Goal: Task Accomplishment & Management: Manage account settings

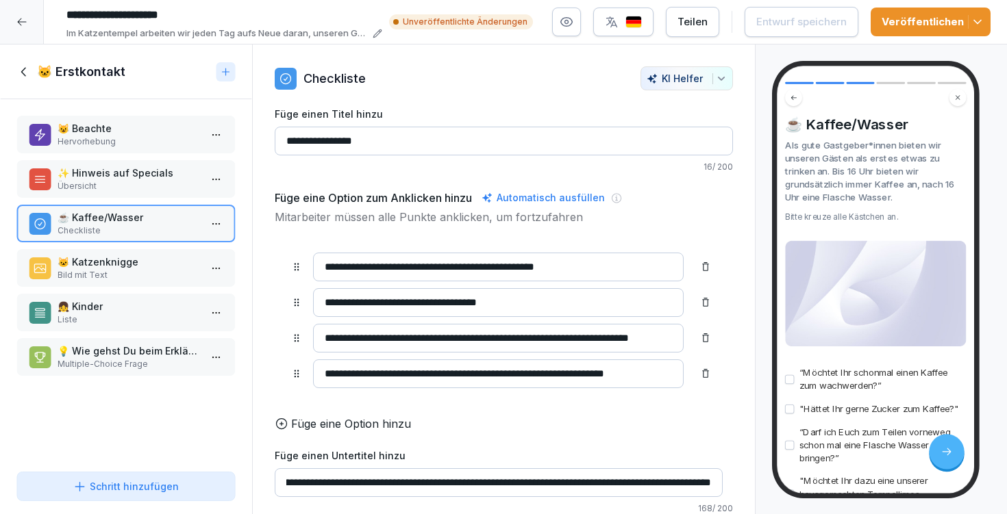
click at [149, 185] on p "Übersicht" at bounding box center [129, 186] width 142 height 12
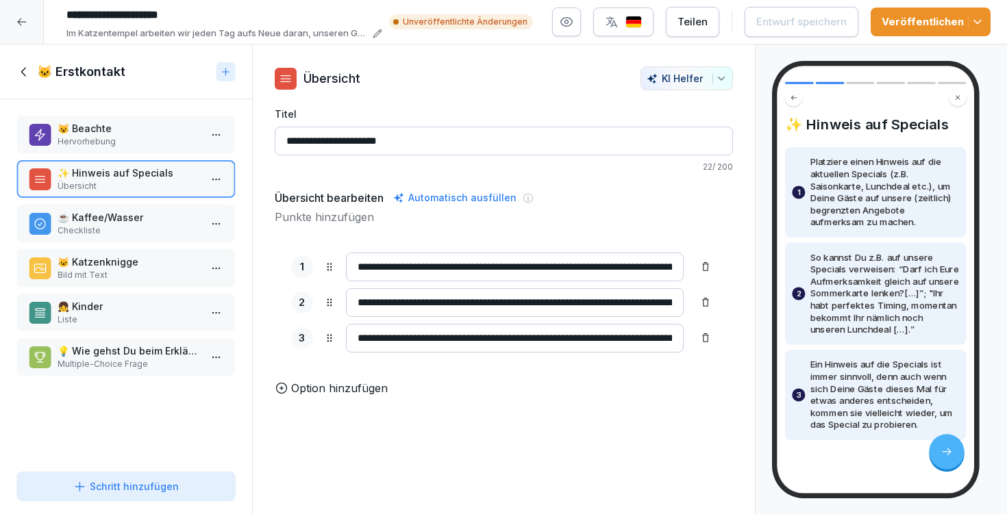
click at [124, 227] on p "Checkliste" at bounding box center [129, 231] width 142 height 12
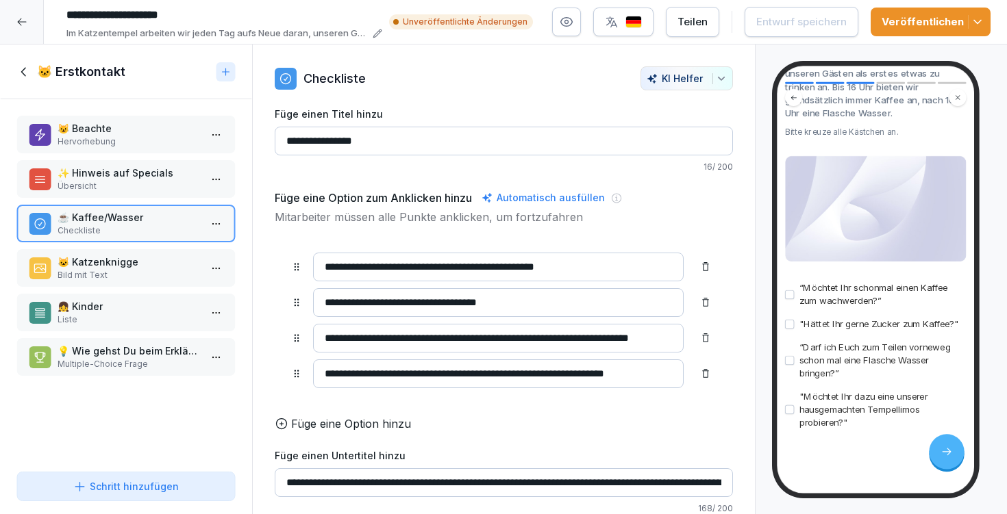
scroll to position [113, 0]
click at [573, 23] on icon "button" at bounding box center [566, 22] width 14 height 14
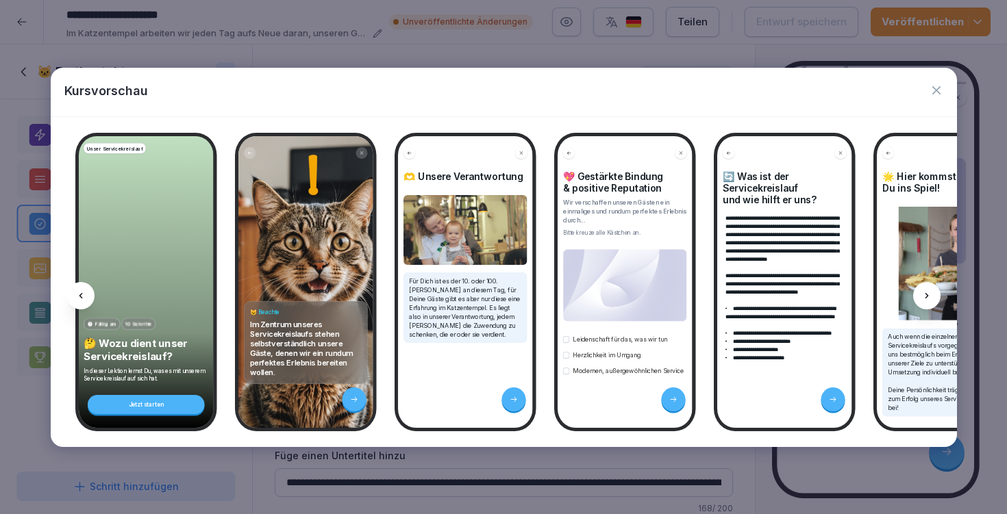
click at [921, 301] on div at bounding box center [926, 295] width 27 height 27
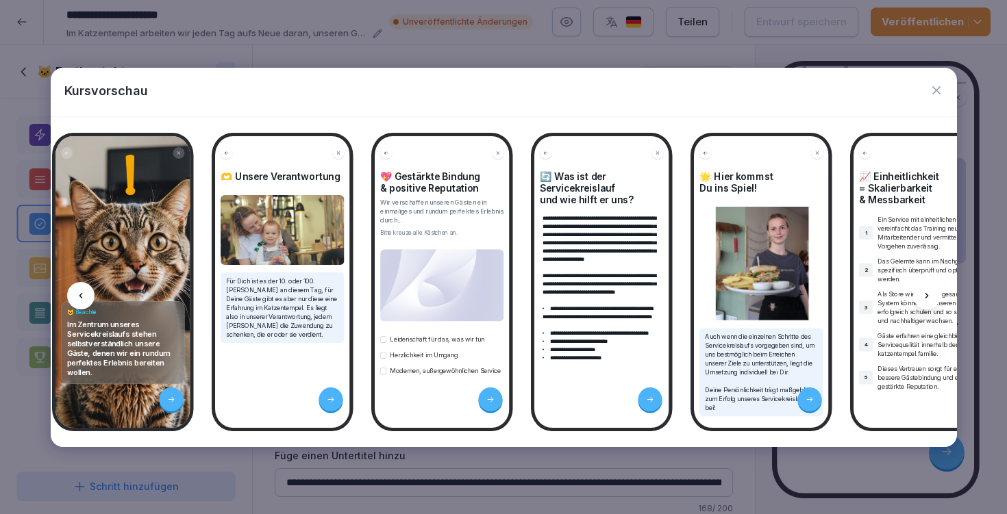
click at [921, 301] on div at bounding box center [926, 295] width 27 height 27
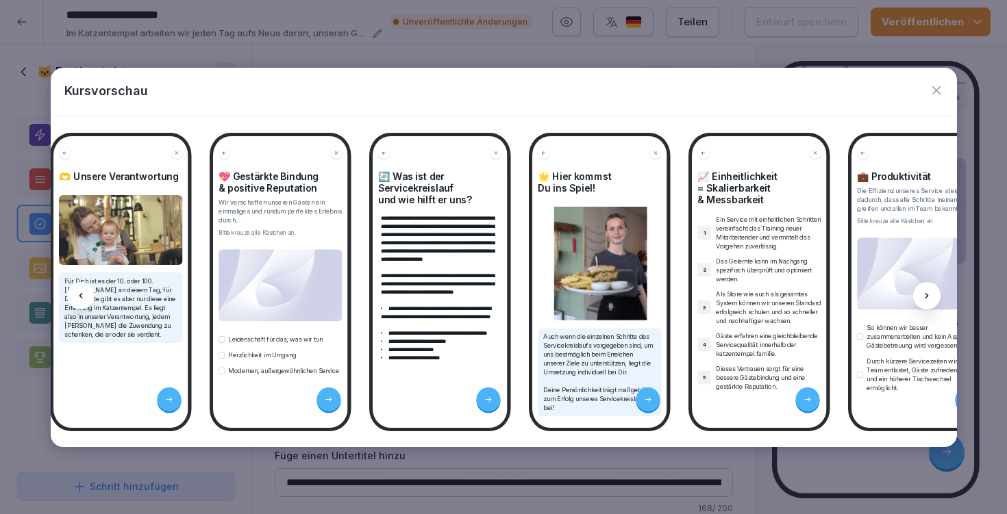
click at [921, 301] on div at bounding box center [926, 295] width 27 height 27
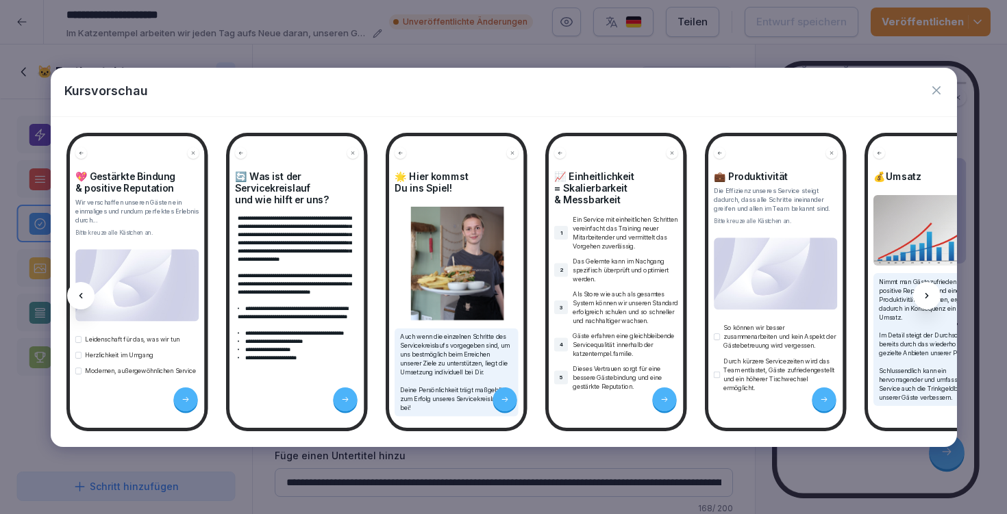
click at [921, 301] on div at bounding box center [926, 295] width 27 height 27
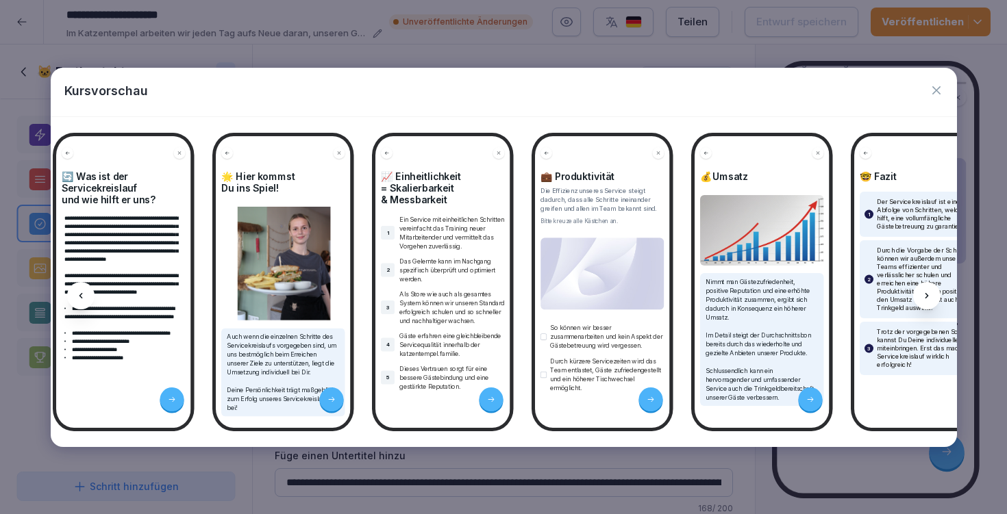
click at [921, 301] on div at bounding box center [926, 295] width 27 height 27
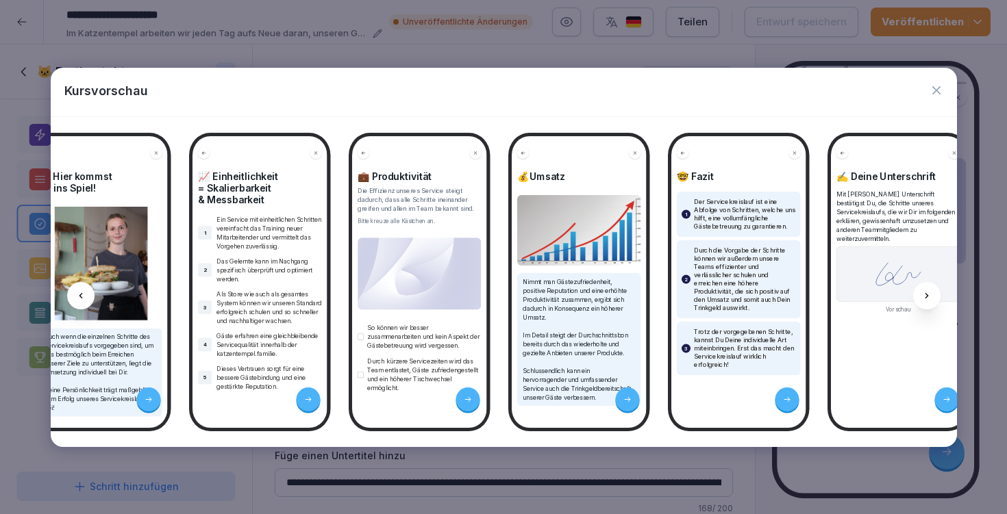
click at [921, 301] on div at bounding box center [926, 295] width 27 height 27
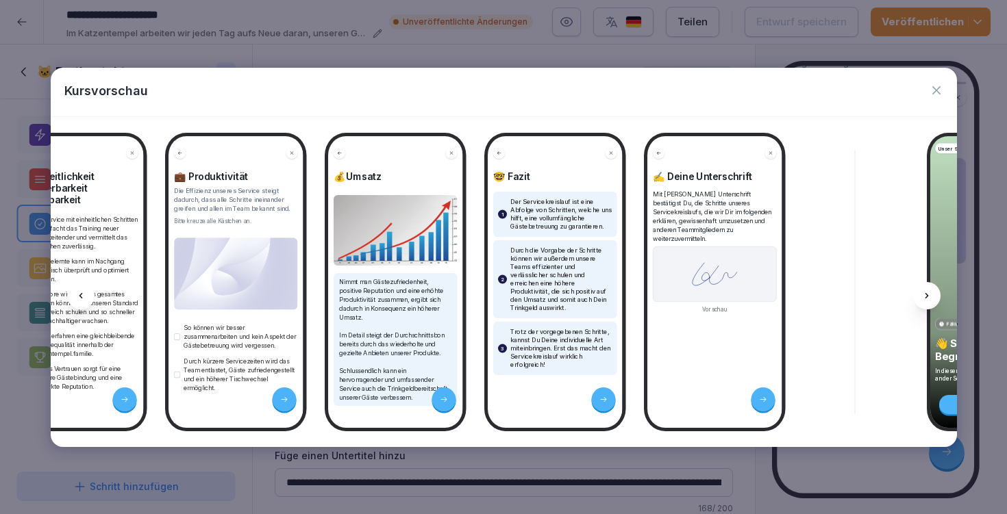
click at [921, 301] on div at bounding box center [926, 295] width 27 height 27
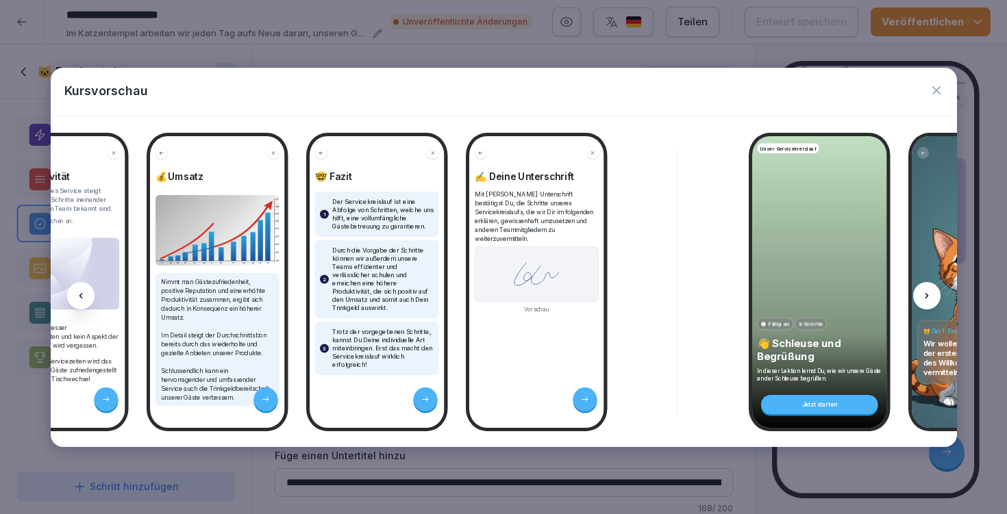
click at [921, 301] on div at bounding box center [926, 295] width 27 height 27
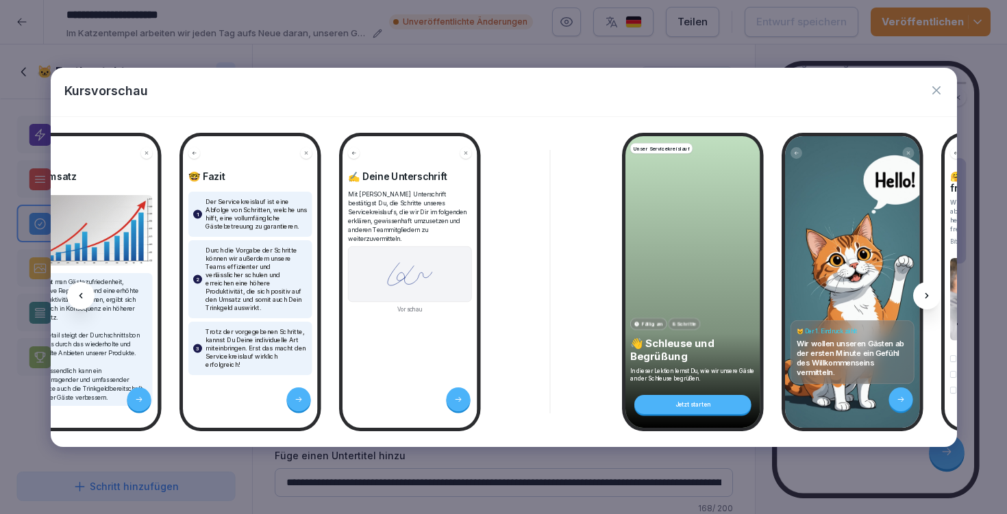
click at [921, 301] on div at bounding box center [926, 295] width 27 height 27
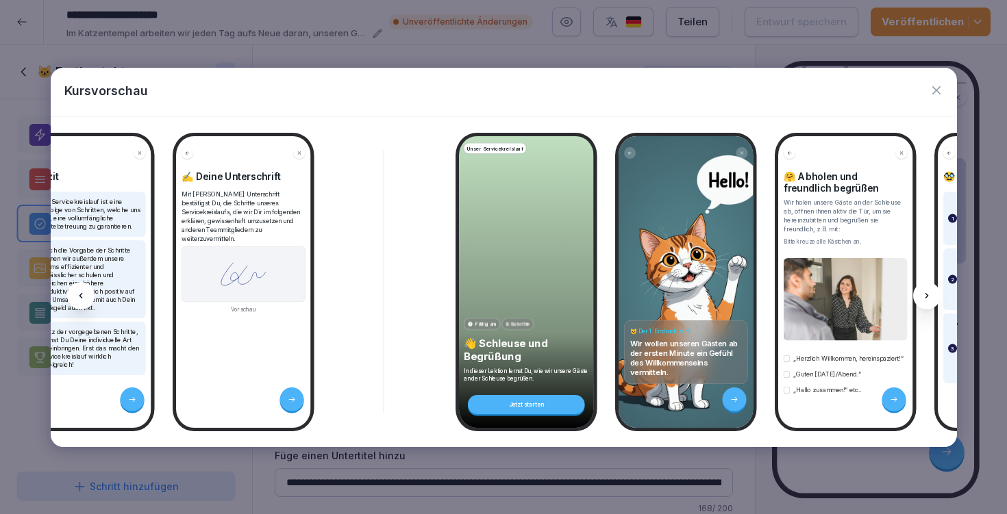
click at [921, 301] on div at bounding box center [926, 295] width 27 height 27
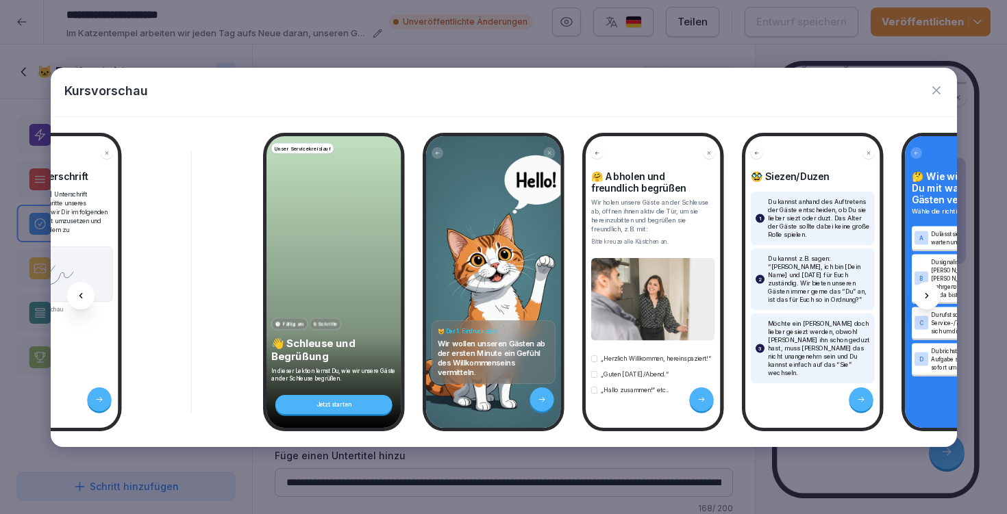
click at [921, 301] on div at bounding box center [926, 295] width 27 height 27
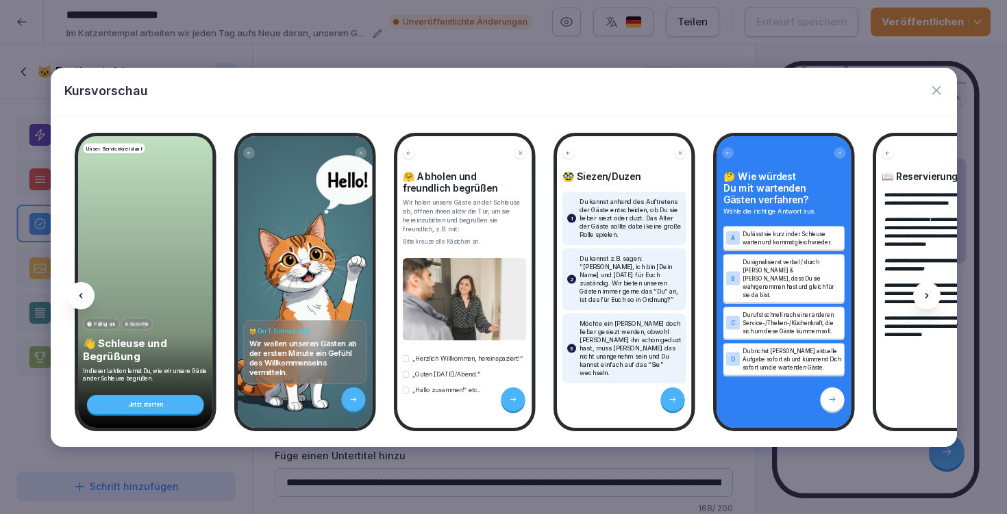
click at [921, 301] on div at bounding box center [926, 295] width 27 height 27
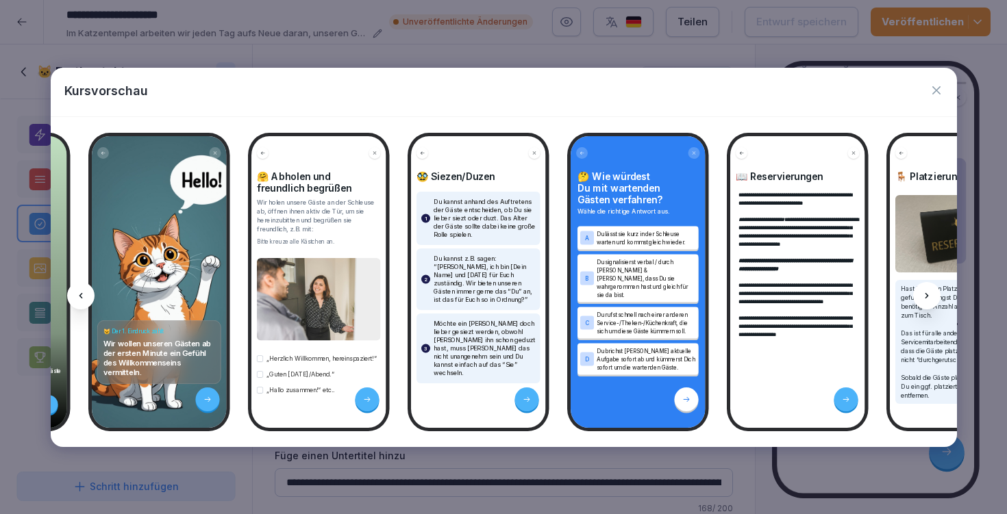
scroll to position [0, 2062]
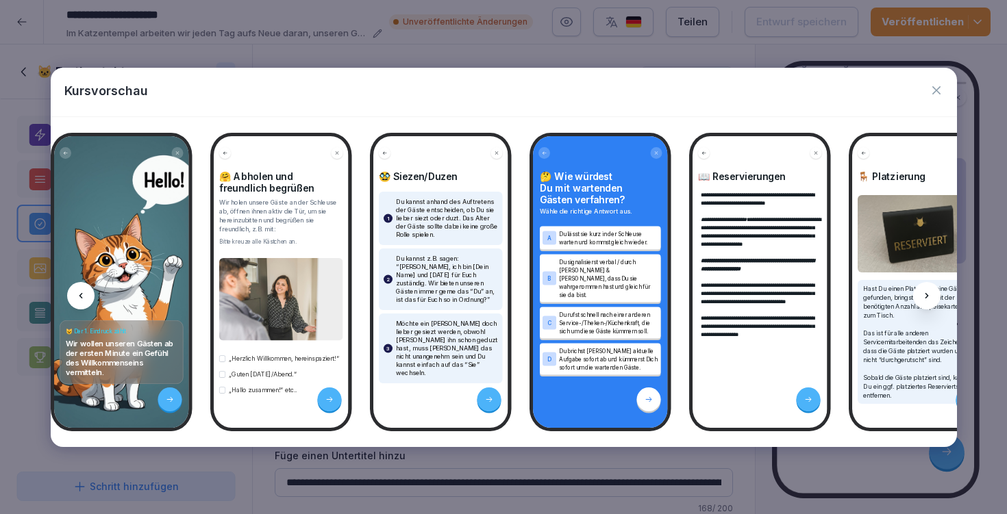
click at [921, 301] on div at bounding box center [926, 295] width 27 height 27
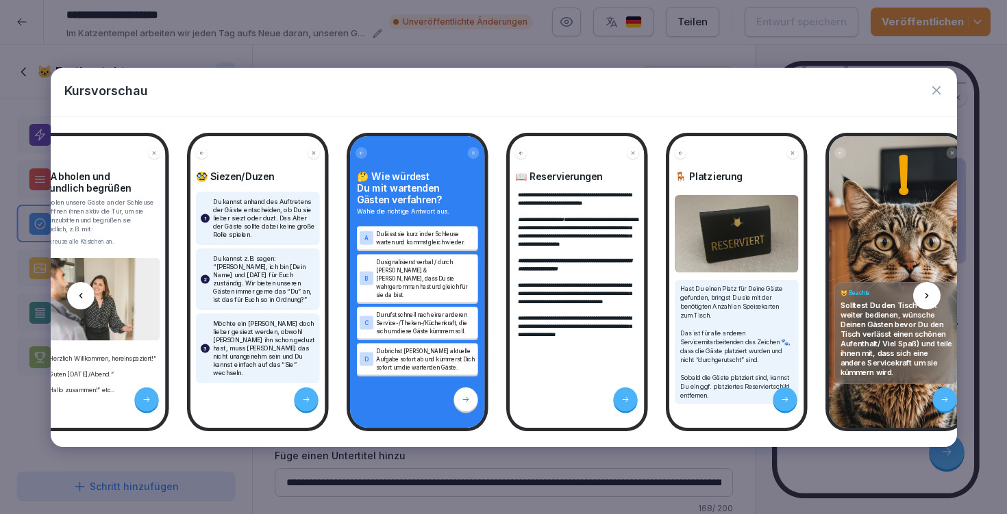
click at [921, 301] on div at bounding box center [926, 295] width 27 height 27
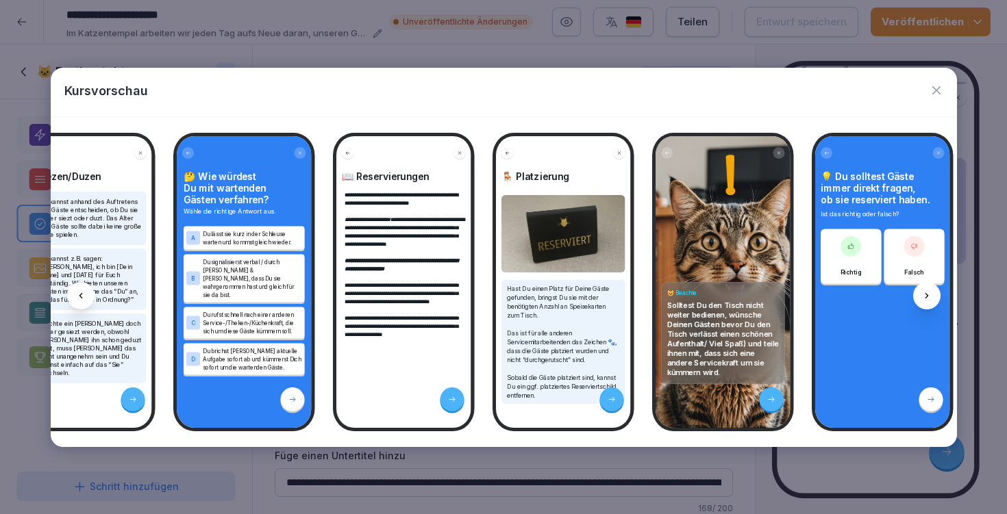
click at [921, 301] on div at bounding box center [926, 295] width 27 height 27
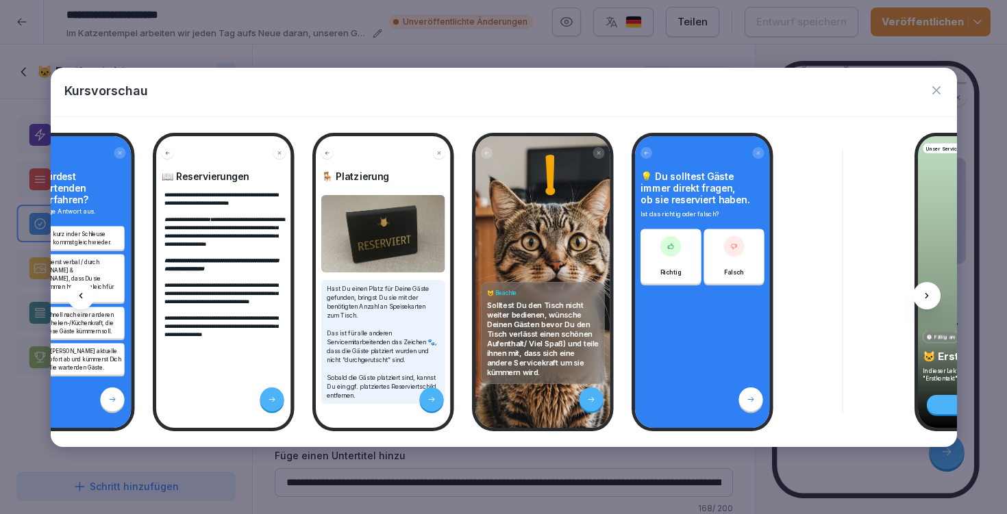
click at [921, 301] on div at bounding box center [926, 295] width 27 height 27
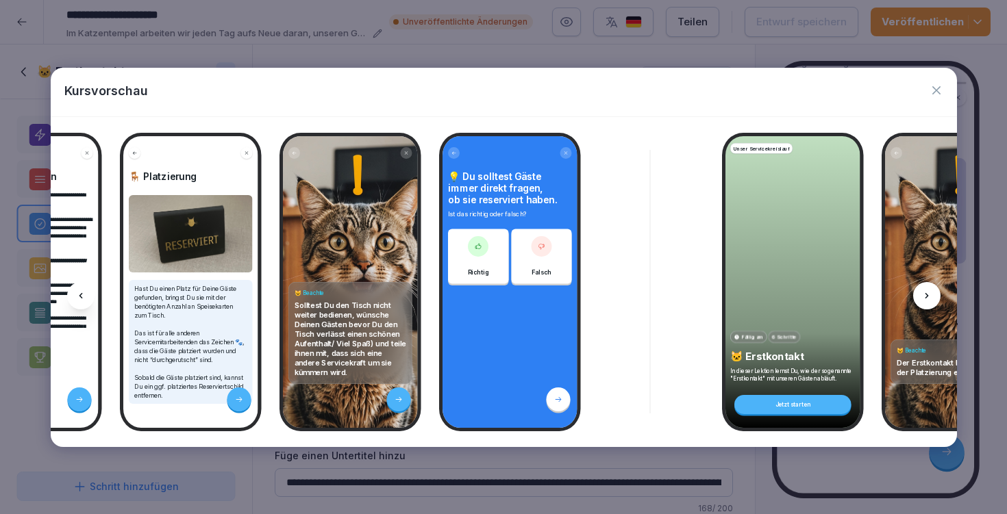
click at [921, 301] on div at bounding box center [926, 295] width 27 height 27
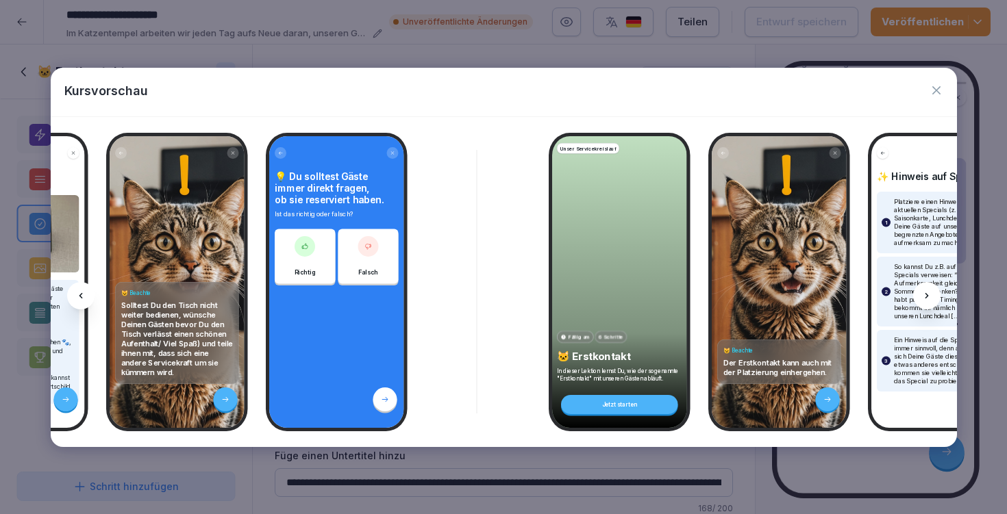
click at [921, 301] on div at bounding box center [926, 295] width 27 height 27
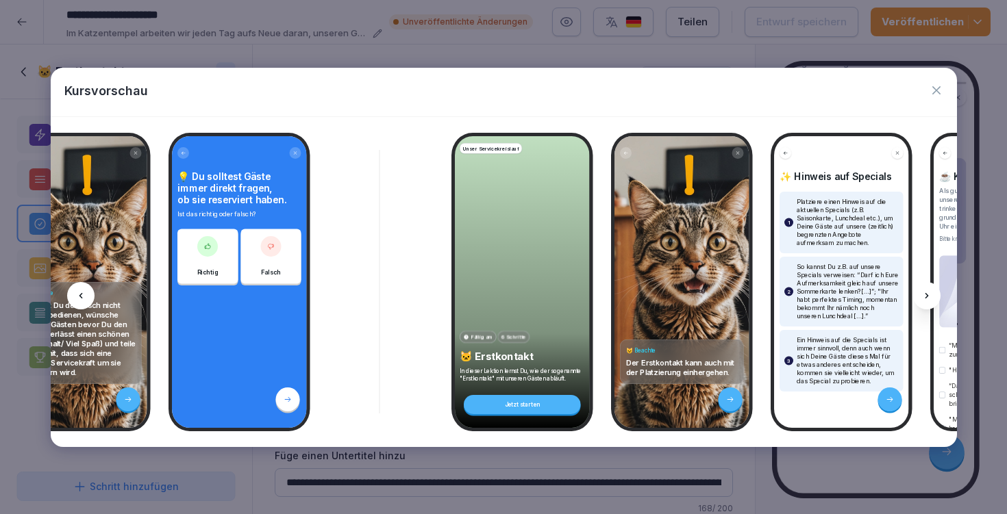
click at [921, 301] on div at bounding box center [926, 295] width 27 height 27
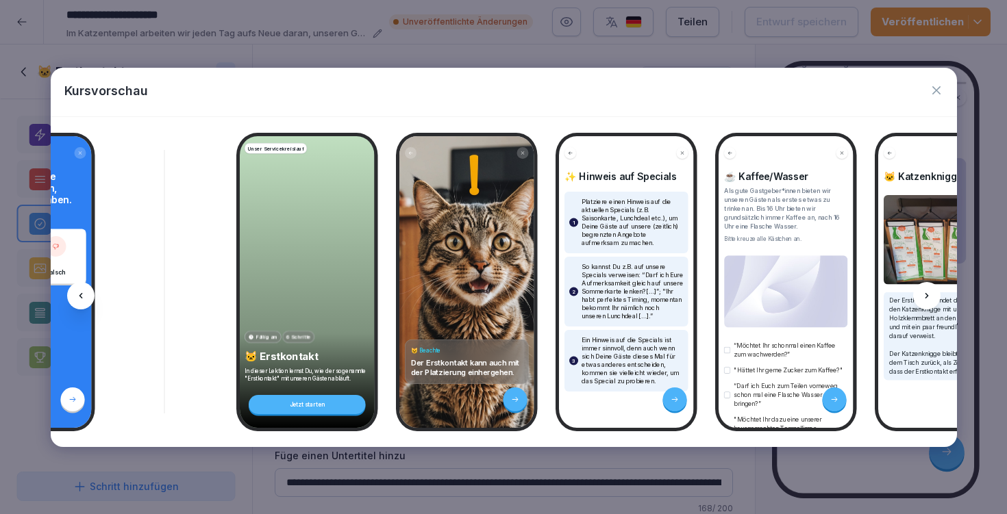
scroll to position [0, 3277]
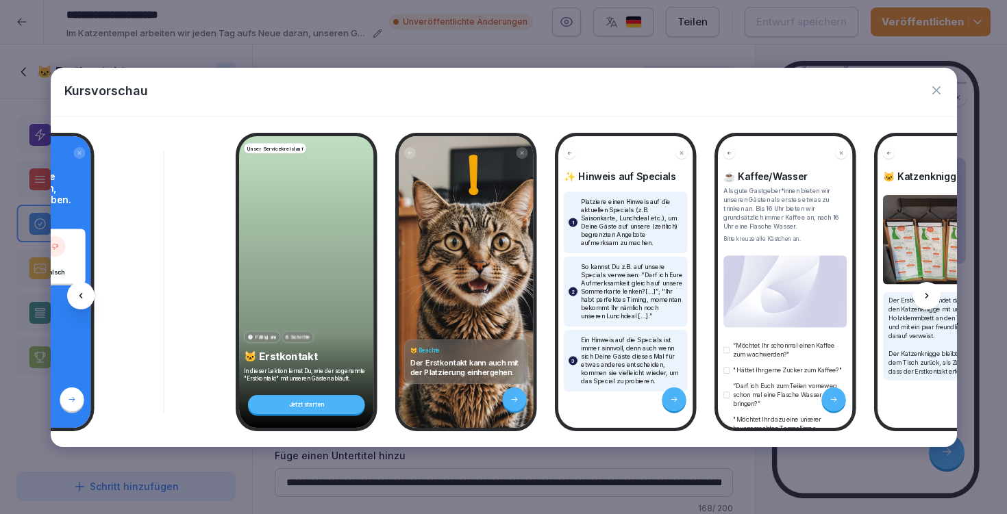
click at [921, 301] on div at bounding box center [926, 295] width 27 height 27
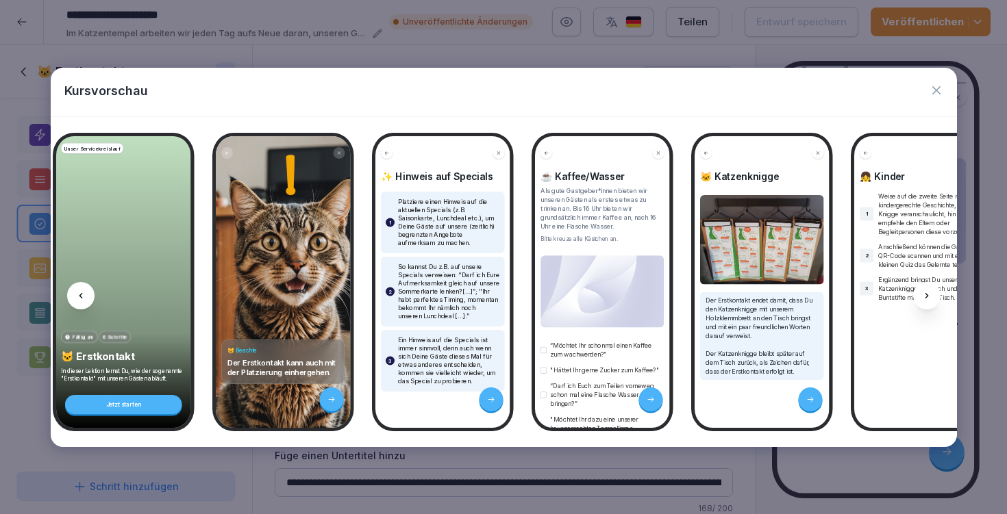
click at [921, 301] on div at bounding box center [926, 295] width 27 height 27
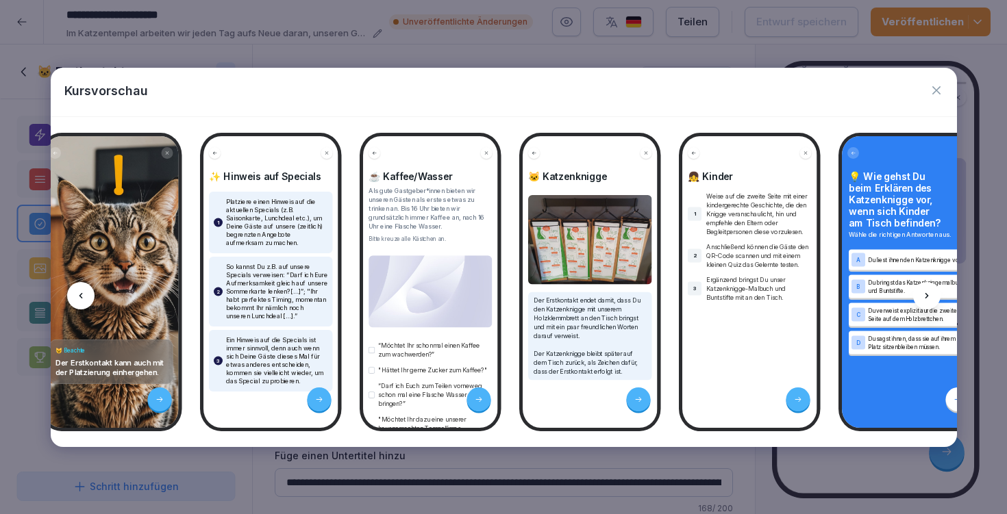
scroll to position [0, 3643]
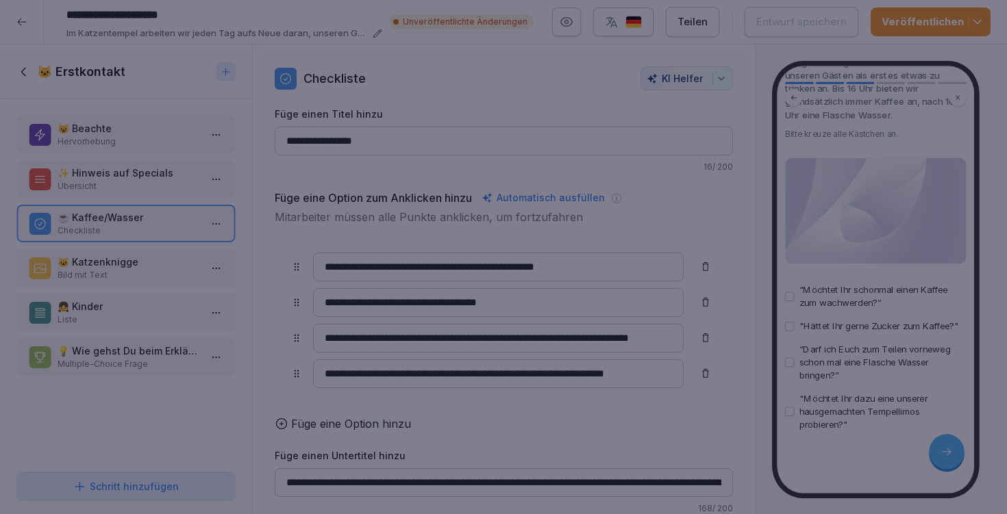
click at [471, 45] on div at bounding box center [503, 257] width 1007 height 514
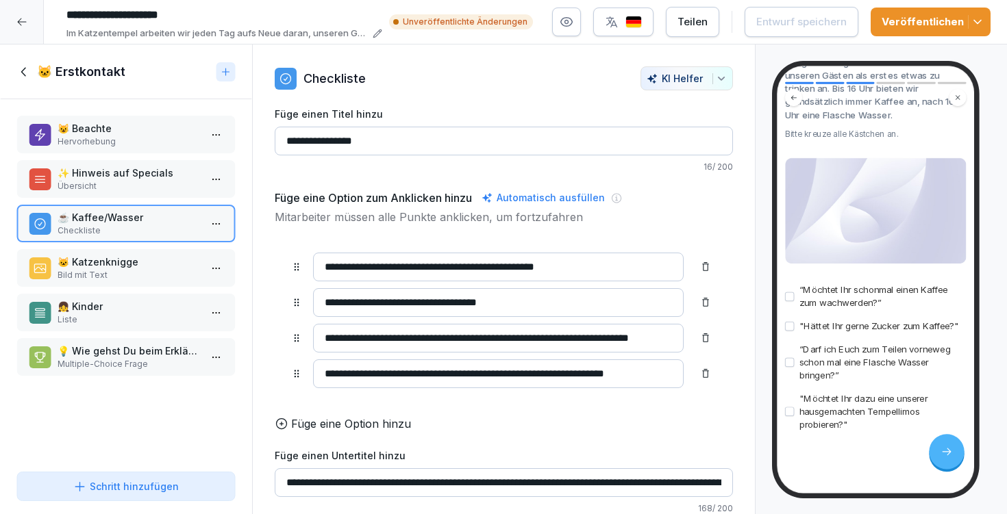
scroll to position [134, 0]
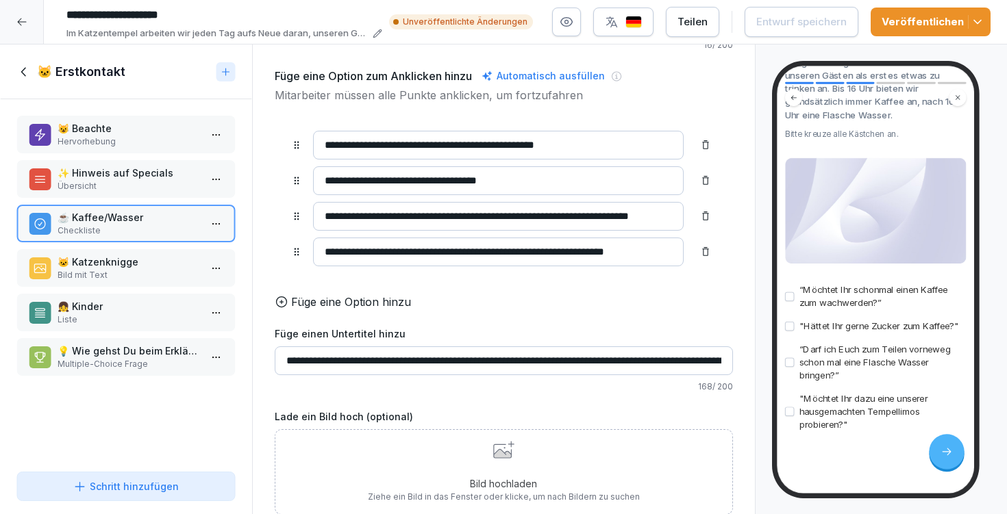
click at [473, 444] on div "Bild hochladen Ziehe ein Bild in das Fenster oder klicke, um nach Bildern zu su…" at bounding box center [504, 472] width 272 height 62
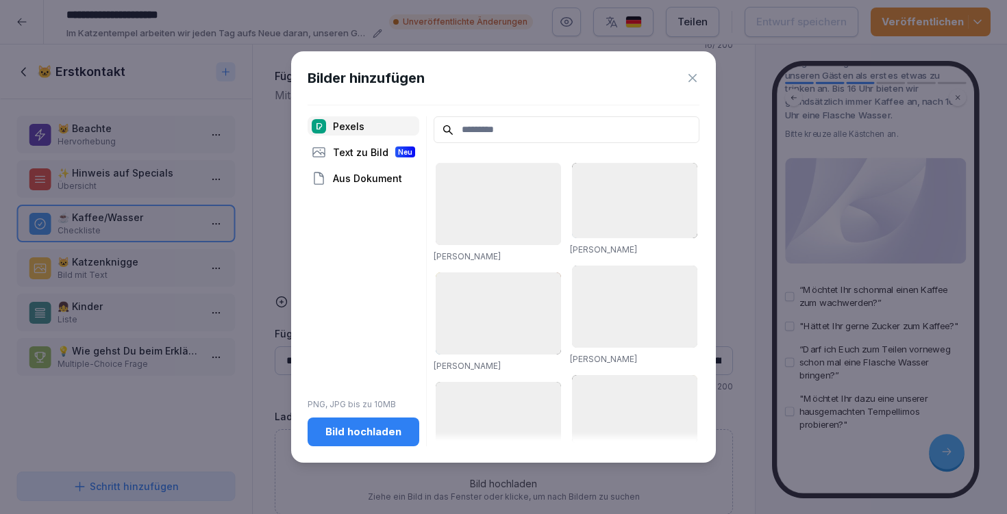
click at [535, 134] on input at bounding box center [566, 129] width 266 height 27
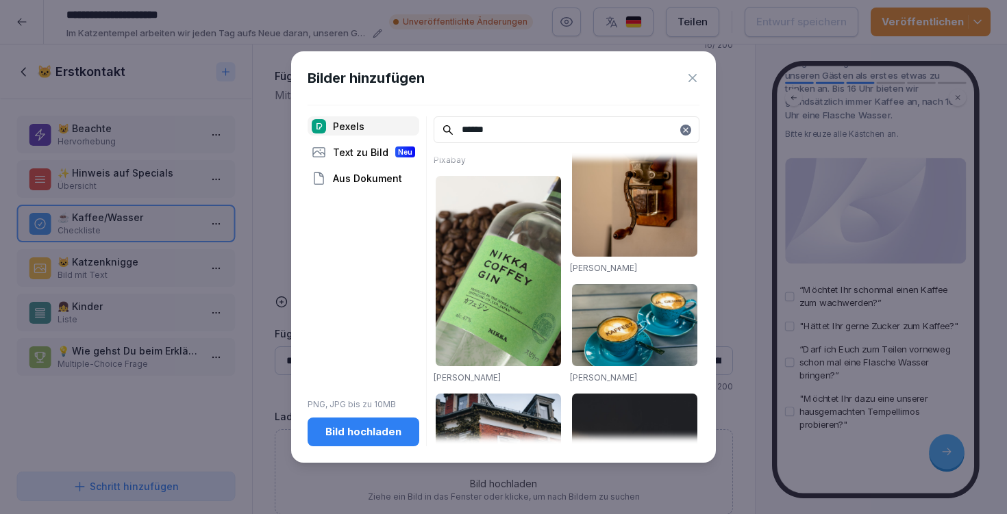
scroll to position [0, 0]
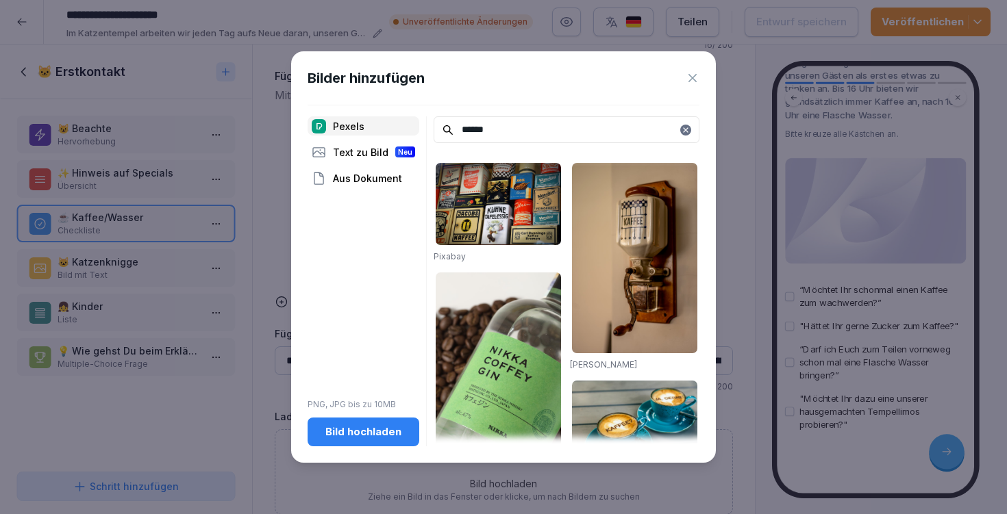
type input "******"
click at [690, 76] on icon at bounding box center [692, 78] width 8 height 8
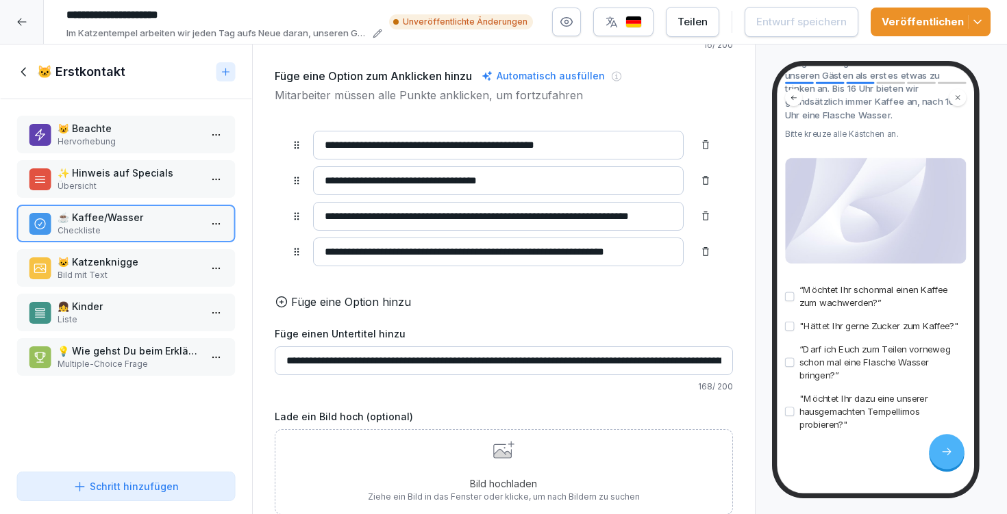
scroll to position [142, 0]
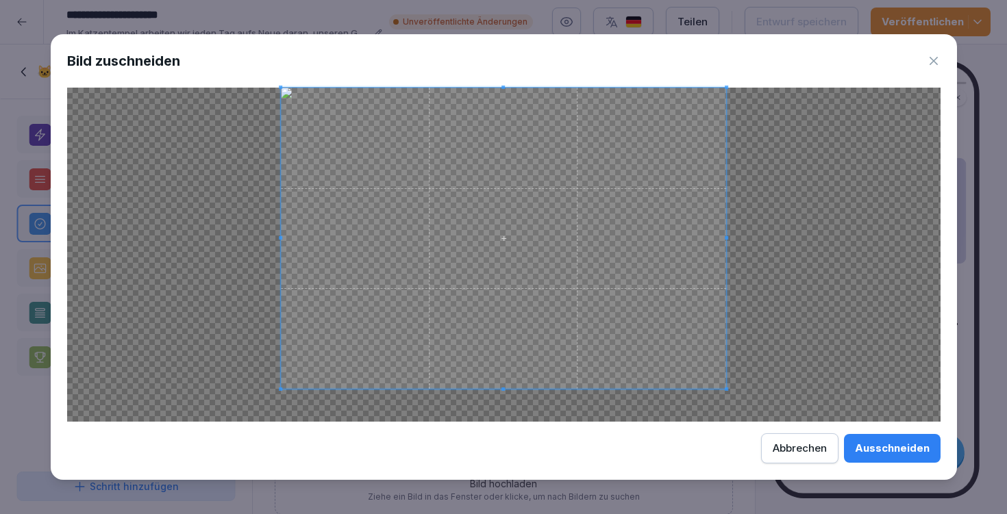
click at [507, 388] on div at bounding box center [504, 238] width 446 height 301
click at [507, 388] on span at bounding box center [504, 389] width 446 height 3
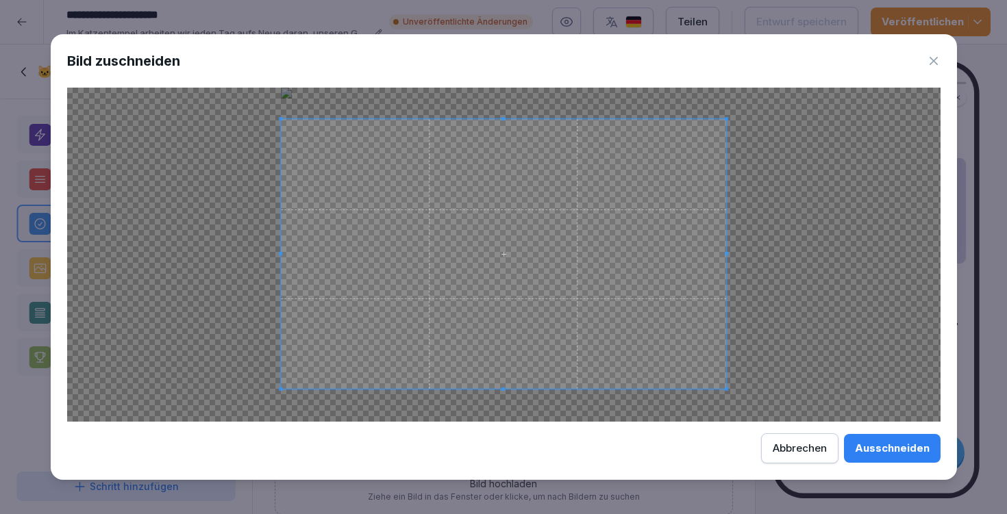
click at [503, 118] on span at bounding box center [502, 118] width 3 height 3
click at [903, 440] on button "Ausschneiden" at bounding box center [892, 448] width 97 height 29
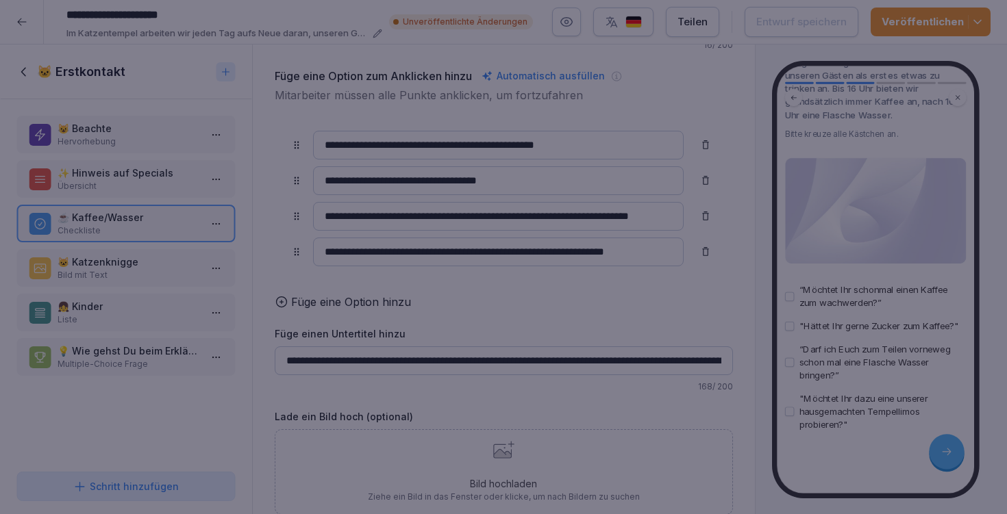
scroll to position [90, 0]
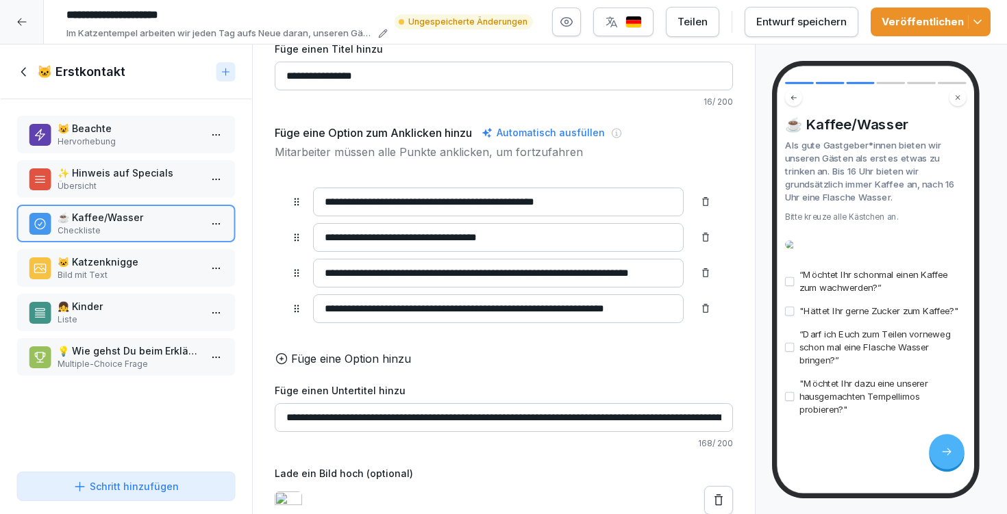
click at [808, 18] on div "Entwurf speichern" at bounding box center [801, 21] width 90 height 15
click at [401, 297] on input "**********" at bounding box center [498, 308] width 370 height 29
click at [491, 302] on input "**********" at bounding box center [498, 308] width 370 height 29
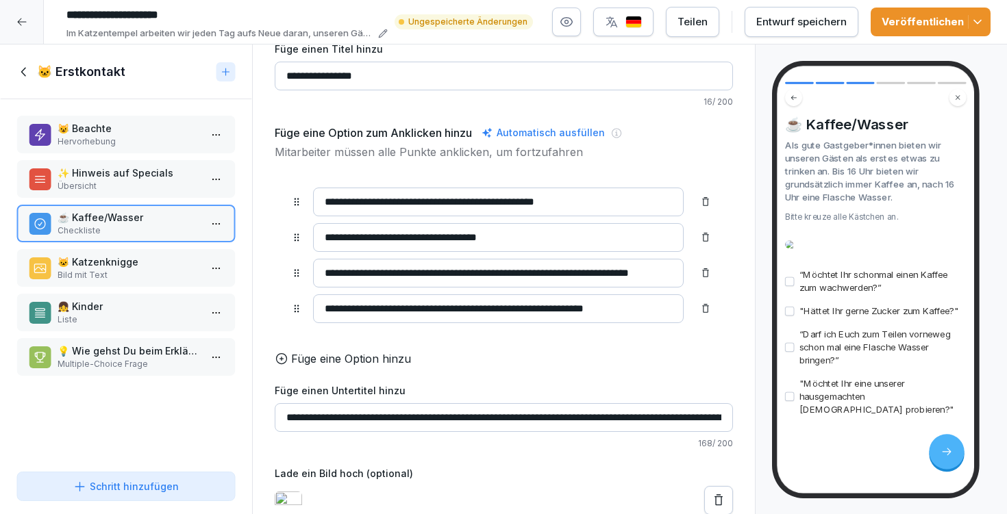
click at [491, 302] on input "**********" at bounding box center [498, 308] width 370 height 29
type input "**********"
click at [694, 227] on div at bounding box center [705, 238] width 22 height 22
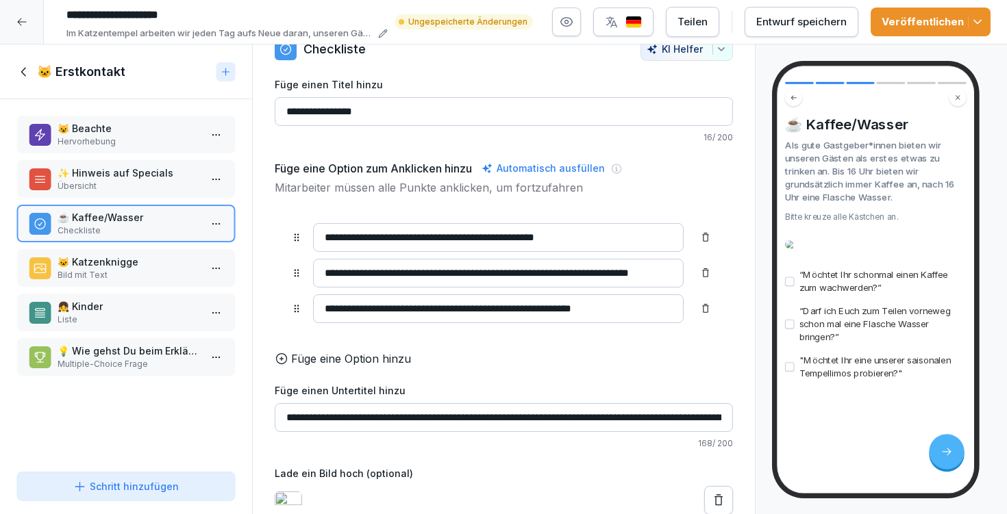
scroll to position [72, 0]
click at [803, 20] on div "Entwurf speichern" at bounding box center [801, 21] width 90 height 15
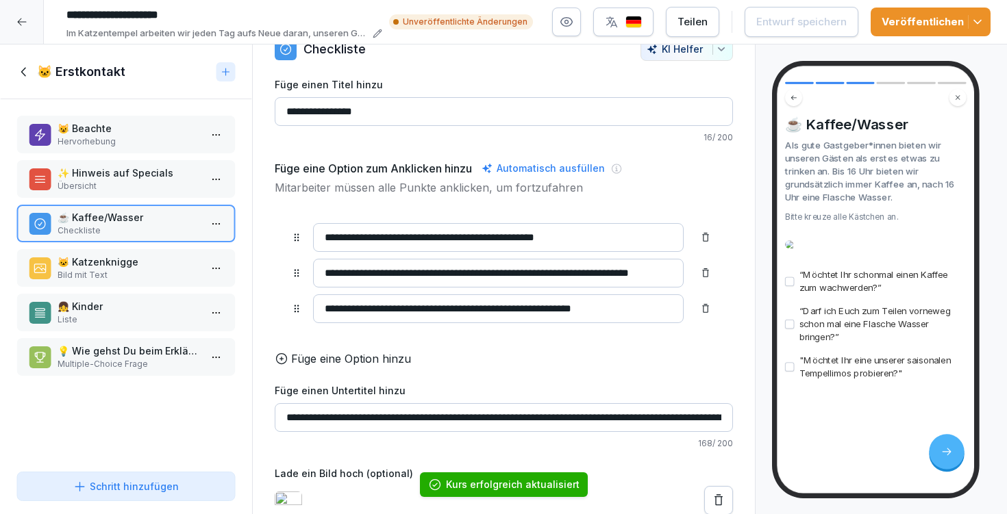
click at [148, 490] on div "Schritt hinzufügen" at bounding box center [125, 486] width 105 height 14
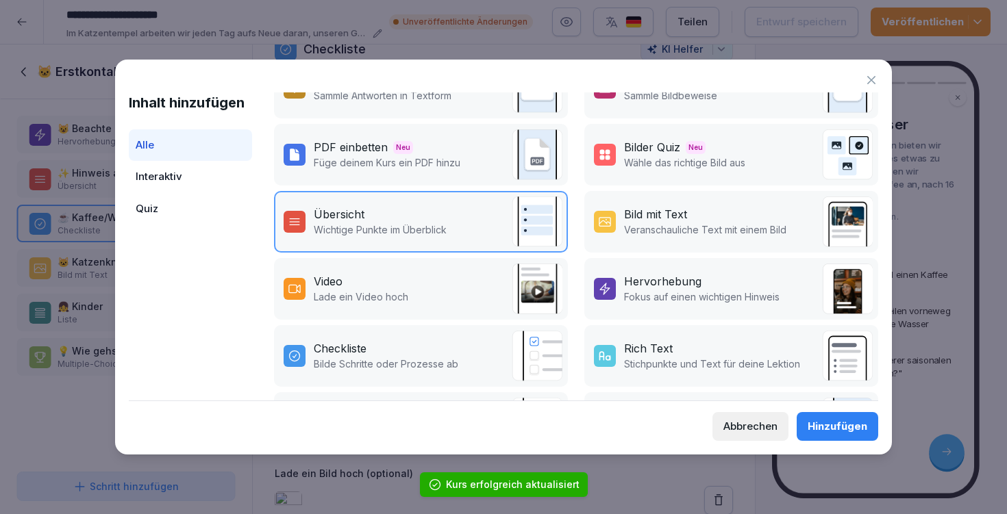
scroll to position [105, 0]
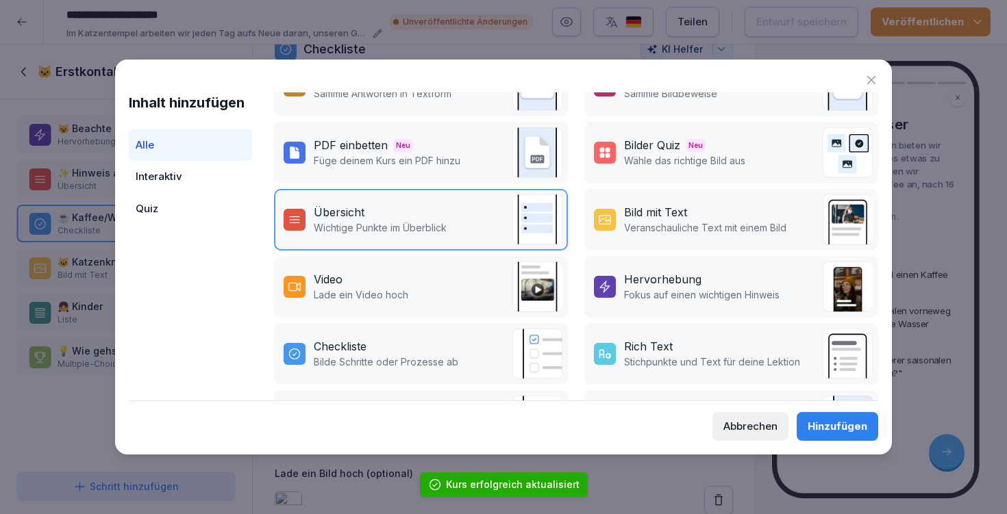
click at [674, 357] on p "Stichpunkte und Text für deine Lektion" at bounding box center [712, 362] width 176 height 14
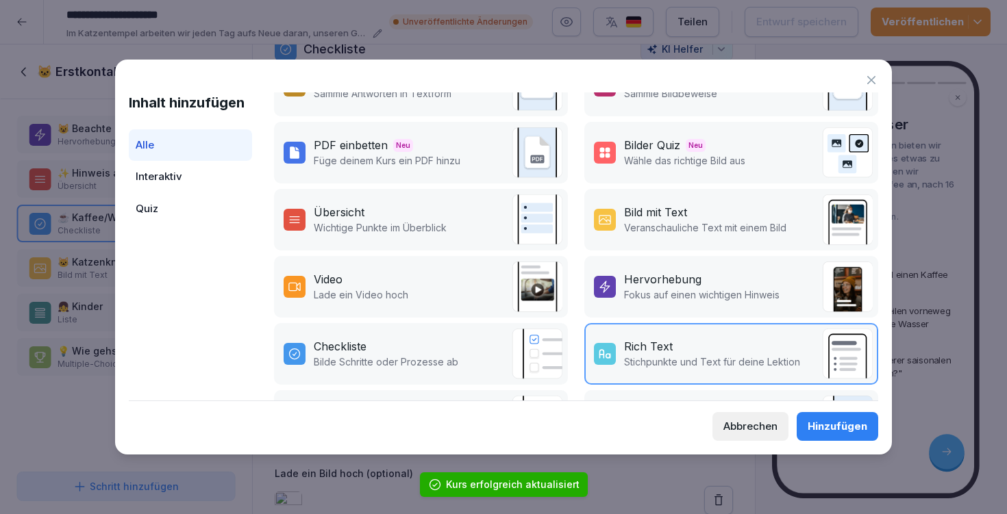
click at [853, 431] on div "Hinzufügen" at bounding box center [837, 426] width 60 height 15
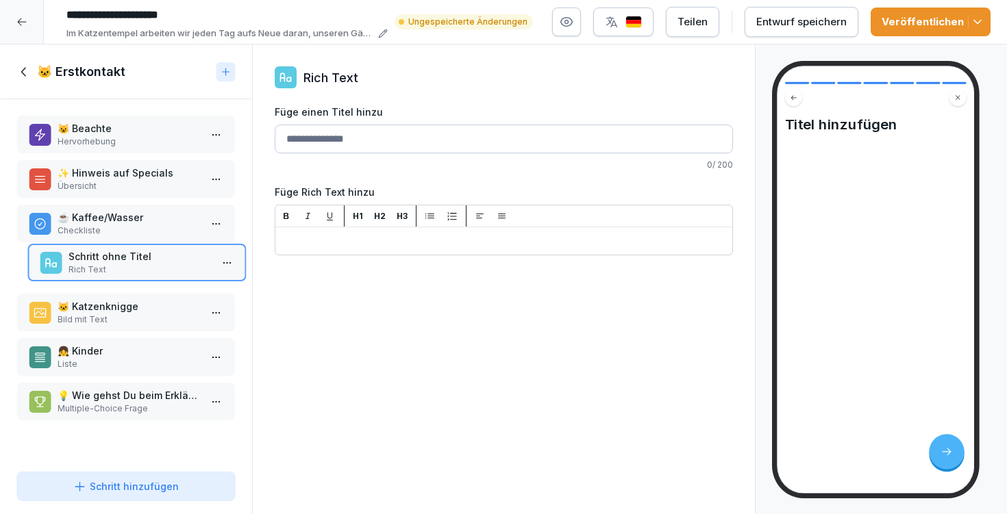
drag, startPoint x: 94, startPoint y: 410, endPoint x: 105, endPoint y: 273, distance: 138.0
click at [105, 273] on p "Rich Text" at bounding box center [139, 270] width 142 height 12
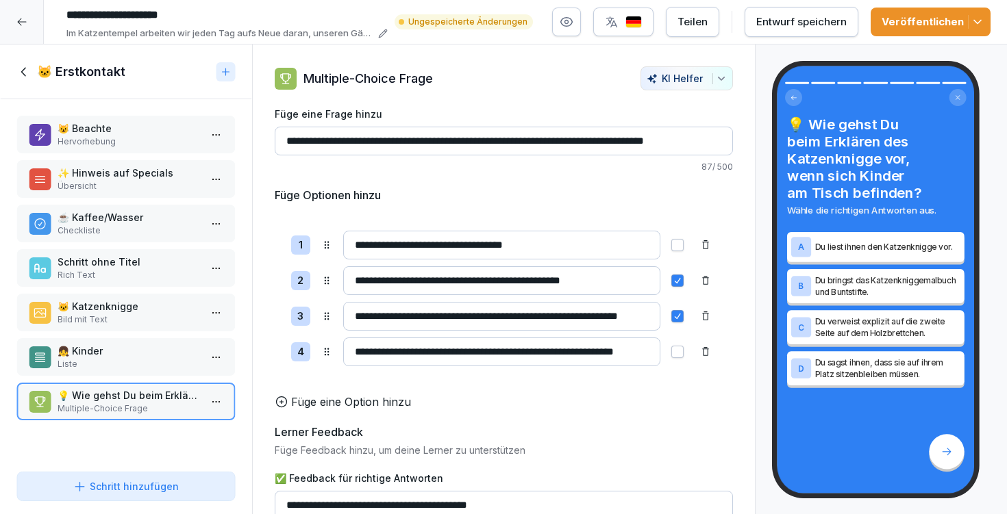
click at [110, 268] on p "Schritt ohne Titel" at bounding box center [129, 262] width 142 height 14
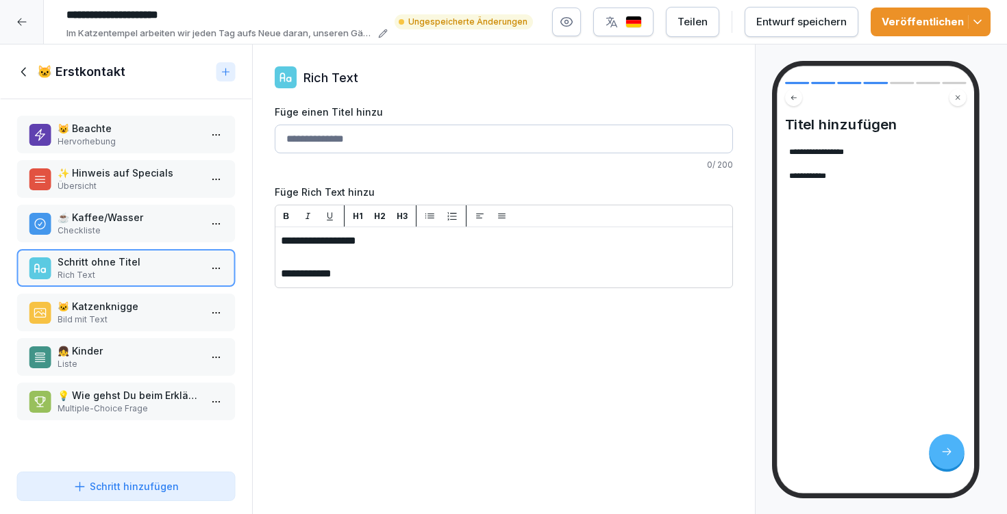
click at [99, 228] on p "Checkliste" at bounding box center [129, 231] width 142 height 12
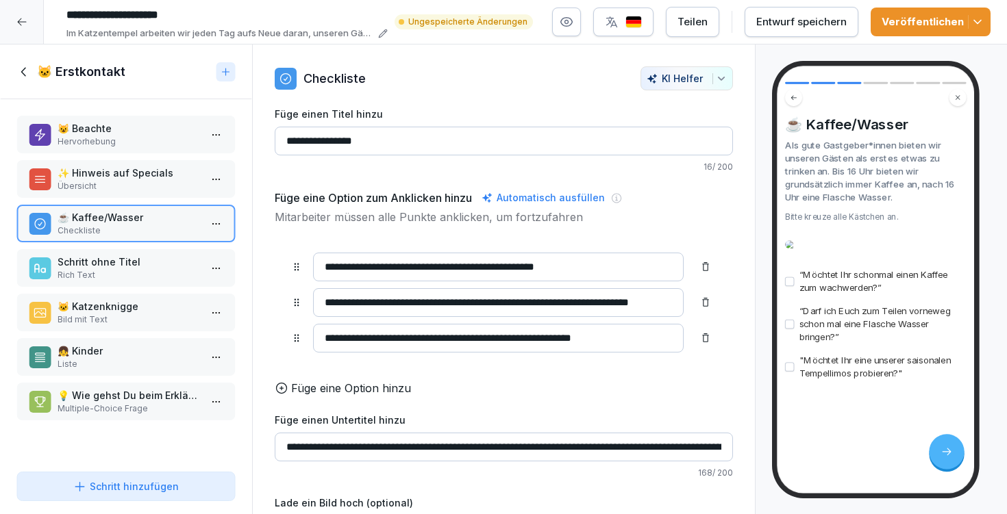
click at [100, 262] on p "Schritt ohne Titel" at bounding box center [129, 262] width 142 height 14
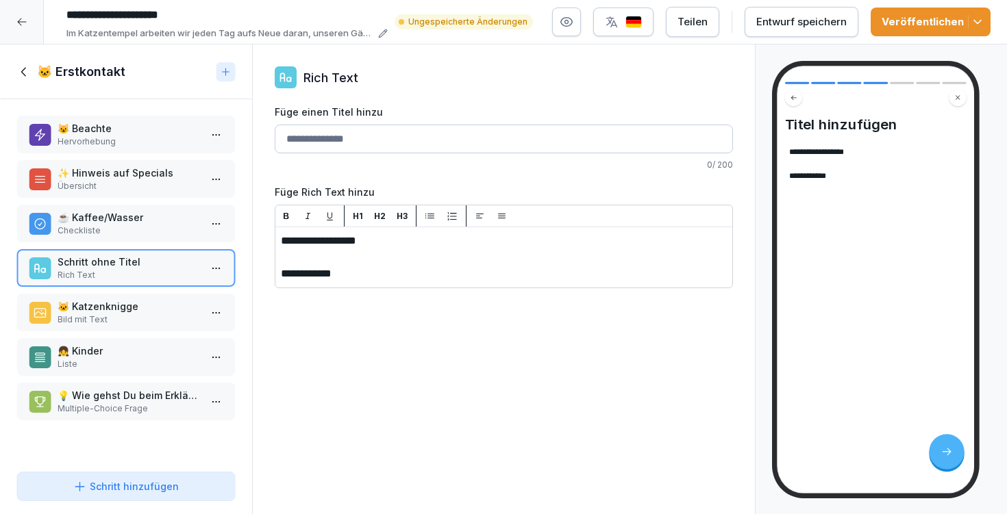
click at [279, 240] on div "**********" at bounding box center [503, 246] width 457 height 82
click at [283, 240] on span "**********" at bounding box center [318, 241] width 75 height 10
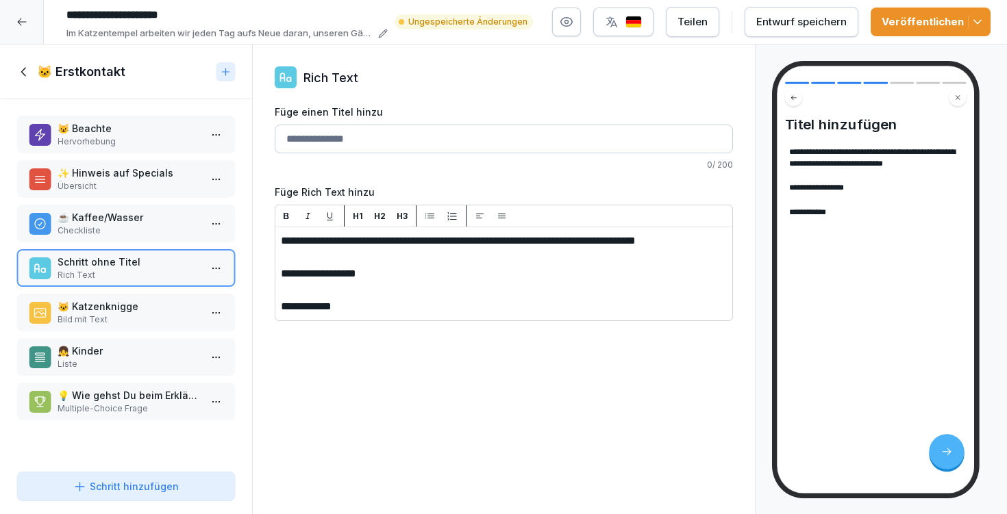
click at [324, 249] on p "**********" at bounding box center [504, 241] width 446 height 16
click at [284, 279] on span "**********" at bounding box center [318, 273] width 75 height 10
click at [279, 286] on div "**********" at bounding box center [503, 262] width 457 height 115
click at [281, 279] on span "**********" at bounding box center [318, 273] width 75 height 10
click at [532, 282] on p "**********" at bounding box center [504, 274] width 446 height 16
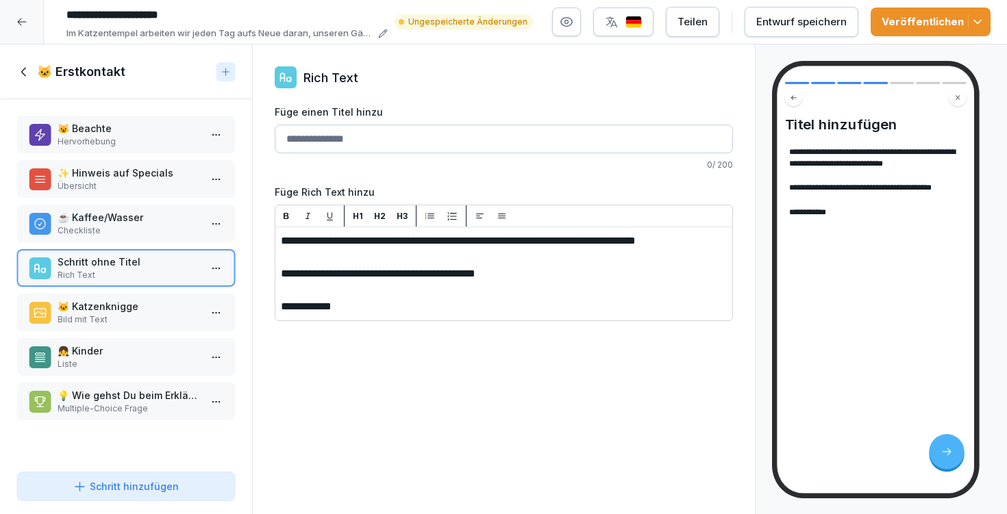
click at [431, 279] on span "**********" at bounding box center [378, 273] width 194 height 10
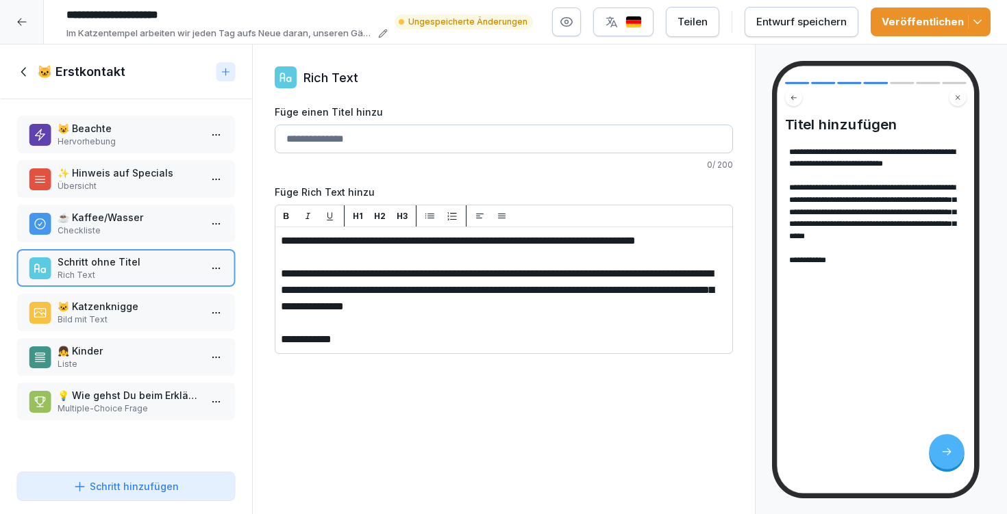
click at [455, 140] on input "Füge einen Titel hinzu" at bounding box center [504, 139] width 458 height 29
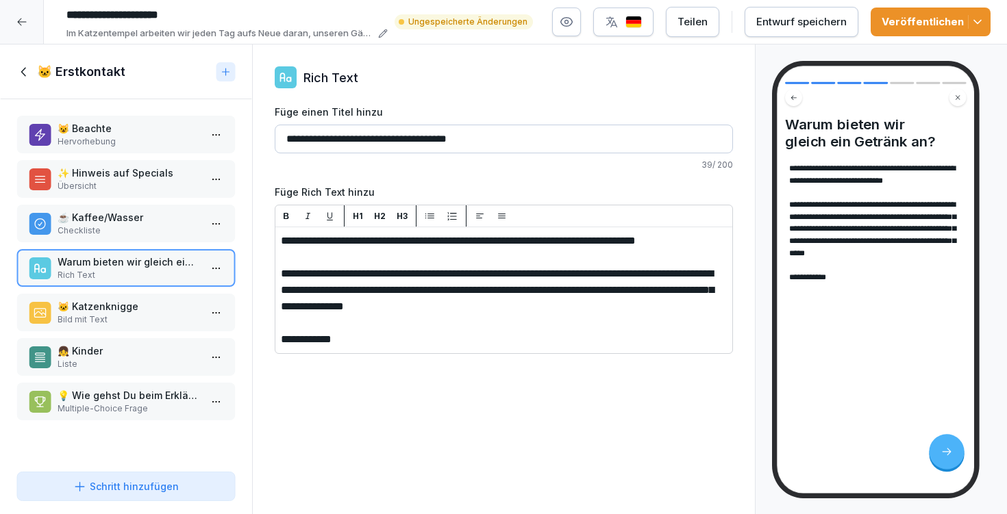
click at [283, 140] on input "**********" at bounding box center [504, 139] width 458 height 29
type input "**********"
click at [807, 16] on div "Entwurf speichern" at bounding box center [801, 21] width 90 height 15
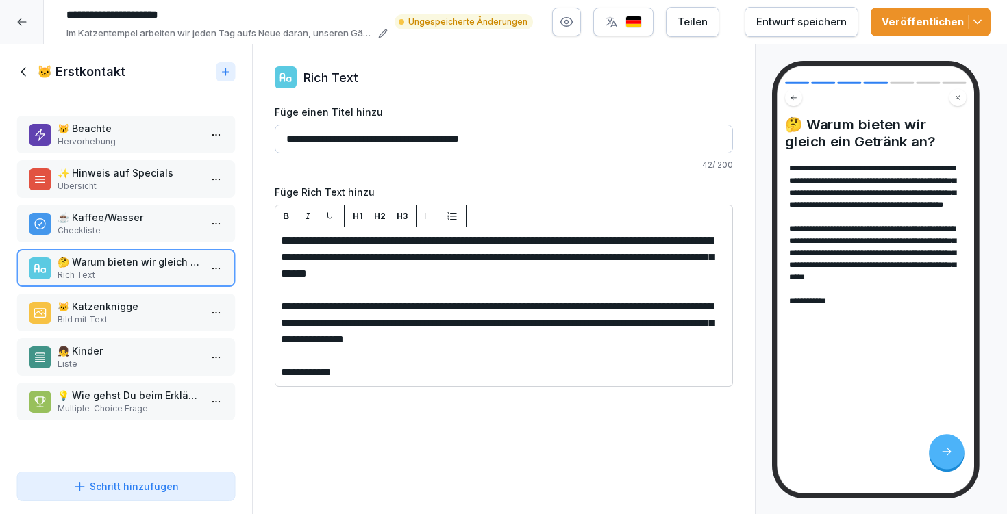
click at [432, 302] on span "**********" at bounding box center [497, 322] width 433 height 43
drag, startPoint x: 357, startPoint y: 366, endPoint x: 278, endPoint y: 368, distance: 79.5
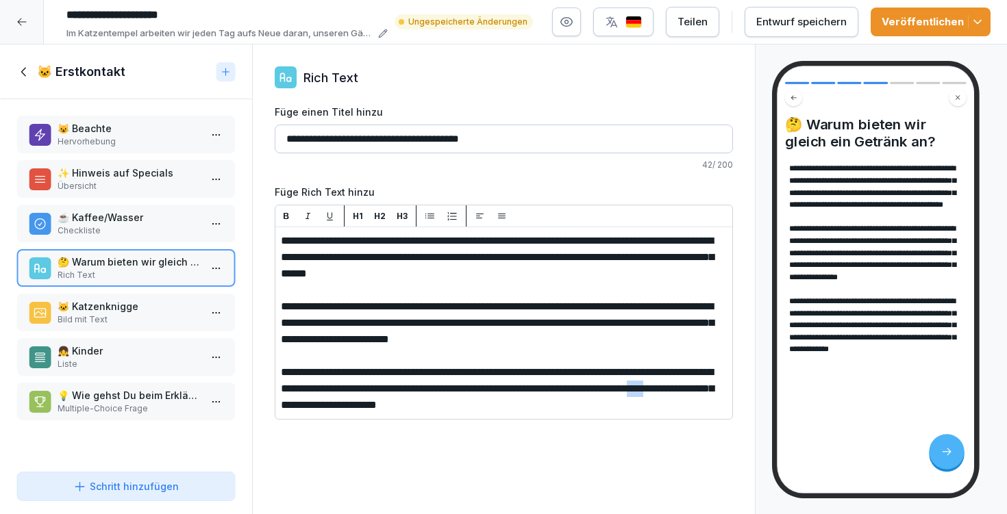
drag, startPoint x: 475, startPoint y: 405, endPoint x: 498, endPoint y: 403, distance: 23.4
click at [307, 410] on span "**********" at bounding box center [497, 388] width 433 height 43
click at [793, 29] on div "Entwurf speichern" at bounding box center [801, 21] width 90 height 15
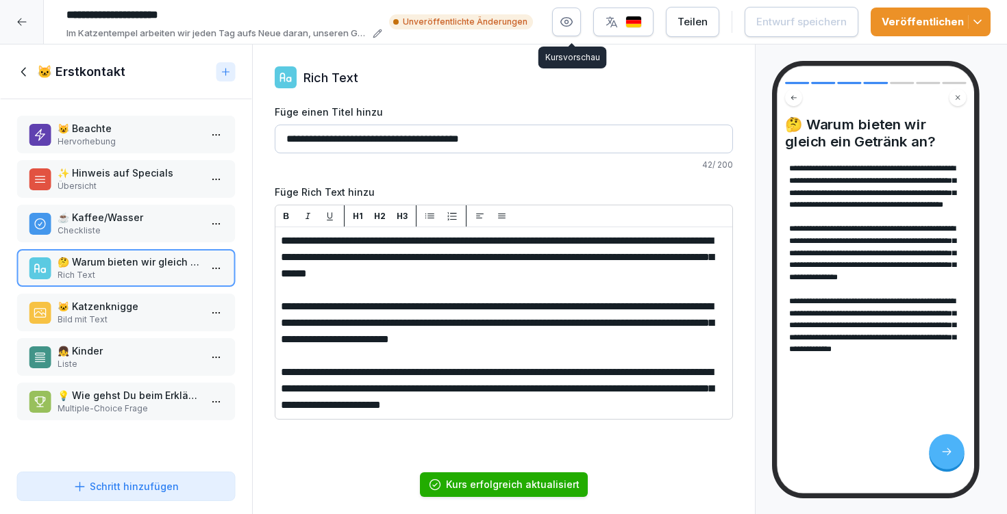
click at [579, 30] on button "button" at bounding box center [566, 22] width 29 height 29
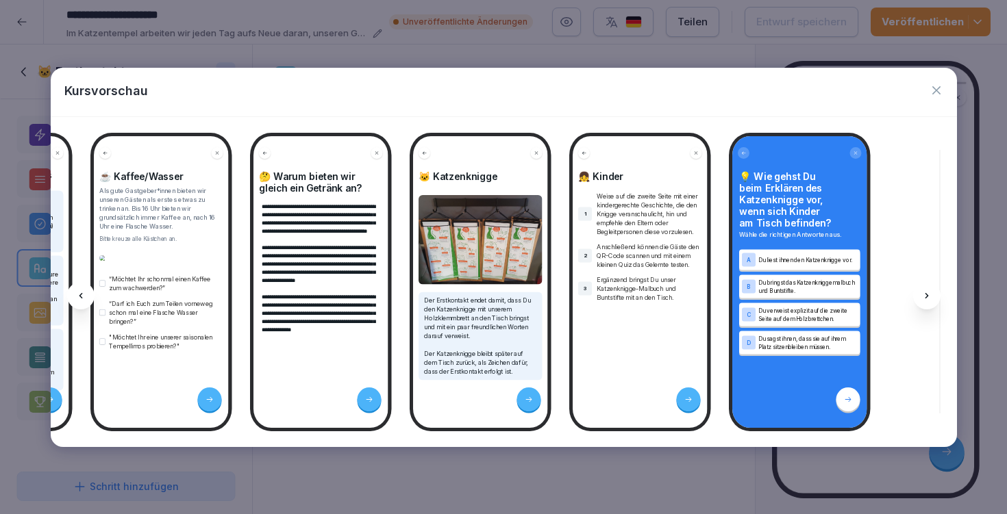
scroll to position [0, 3917]
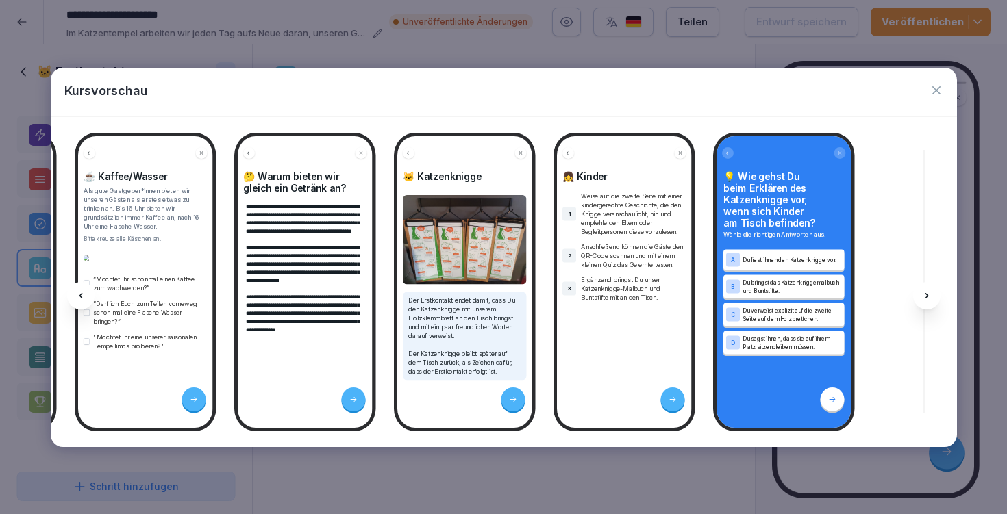
click at [936, 85] on icon "button" at bounding box center [936, 91] width 14 height 14
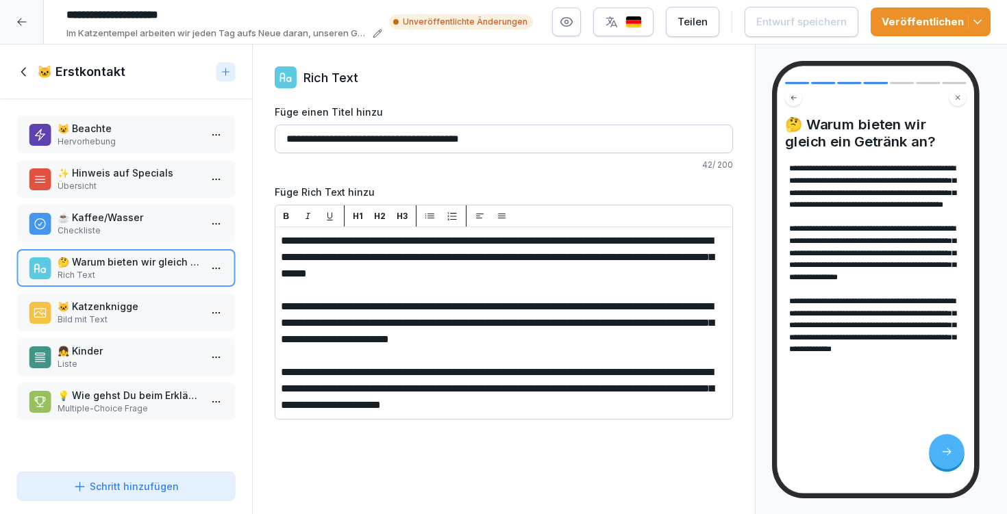
click at [128, 304] on p "🐱 Katzenknigge" at bounding box center [129, 306] width 142 height 14
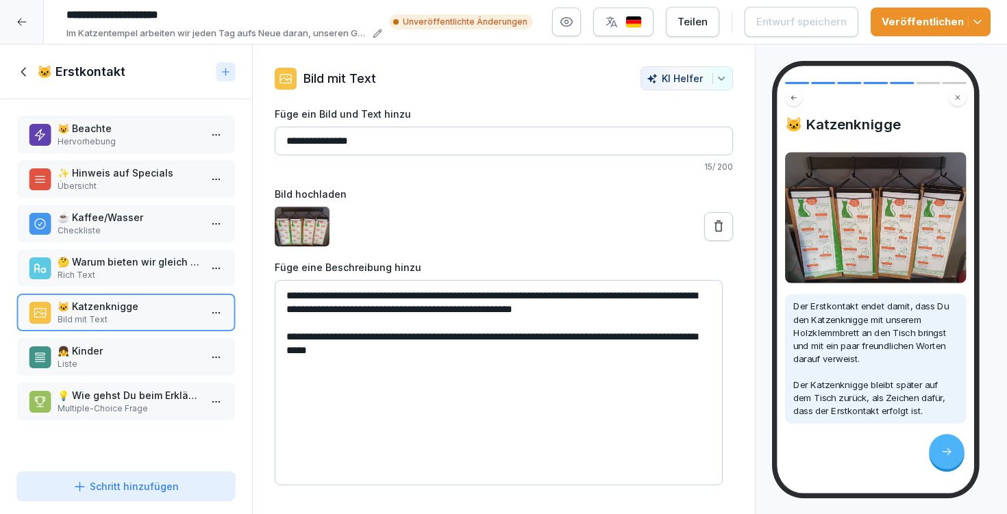
click at [607, 336] on textarea "**********" at bounding box center [499, 382] width 448 height 205
type textarea "**********"
click at [400, 385] on textarea "**********" at bounding box center [499, 382] width 448 height 205
click at [122, 344] on p "👧 Kinder" at bounding box center [129, 351] width 142 height 14
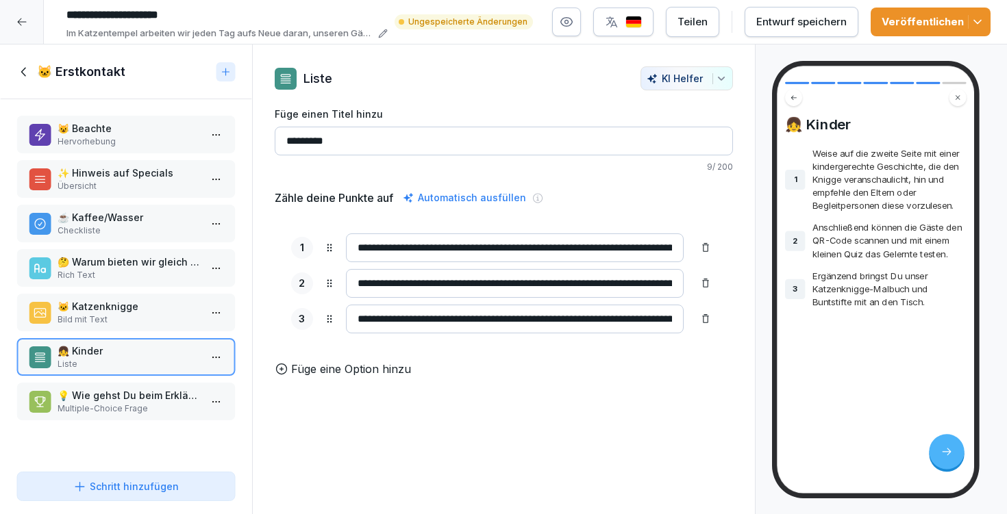
click at [119, 317] on p "Bild mit Text" at bounding box center [129, 320] width 142 height 12
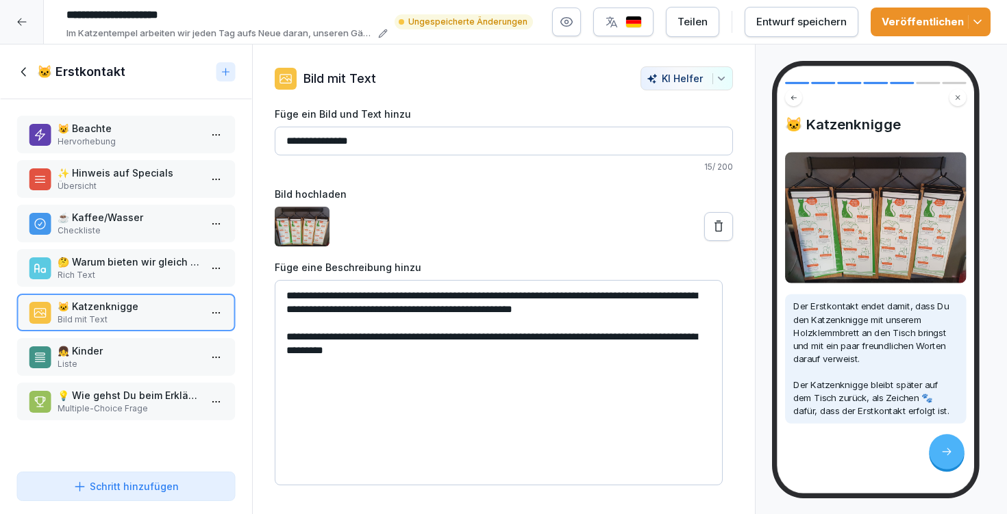
click at [790, 9] on button "Entwurf speichern" at bounding box center [801, 22] width 114 height 30
click at [194, 472] on button "Schritt hinzufügen" at bounding box center [125, 486] width 219 height 29
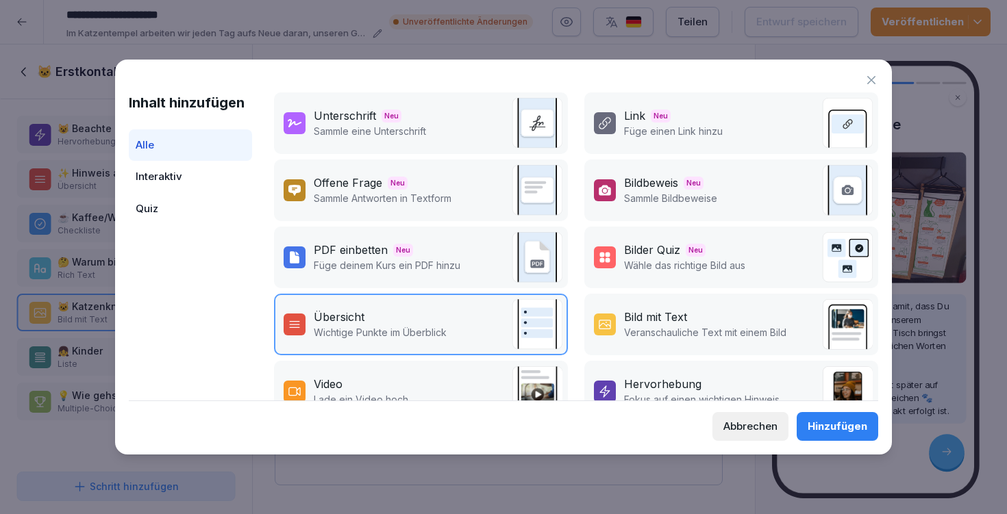
click at [854, 425] on div "Hinzufügen" at bounding box center [837, 426] width 60 height 15
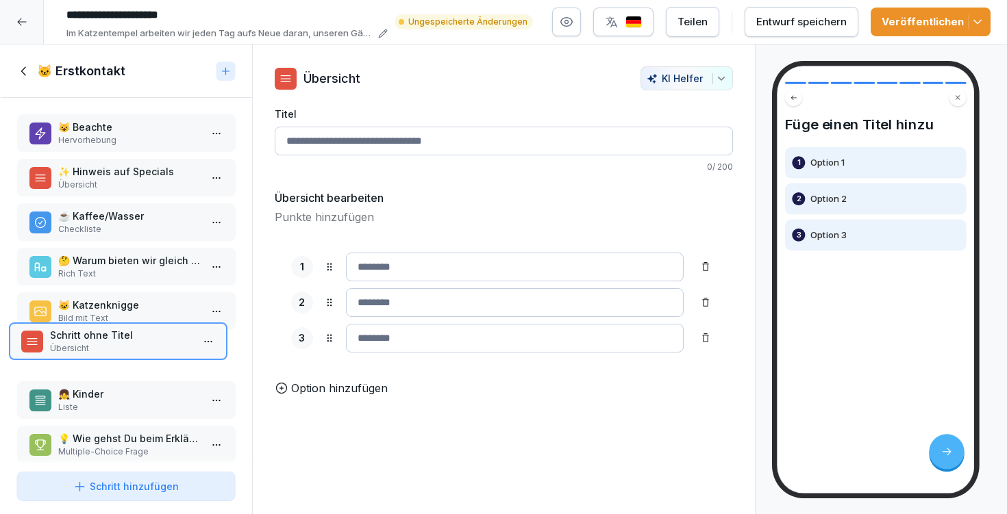
drag, startPoint x: 118, startPoint y: 442, endPoint x: 111, endPoint y: 342, distance: 100.2
click at [111, 341] on p "Schritt ohne Titel" at bounding box center [120, 335] width 142 height 14
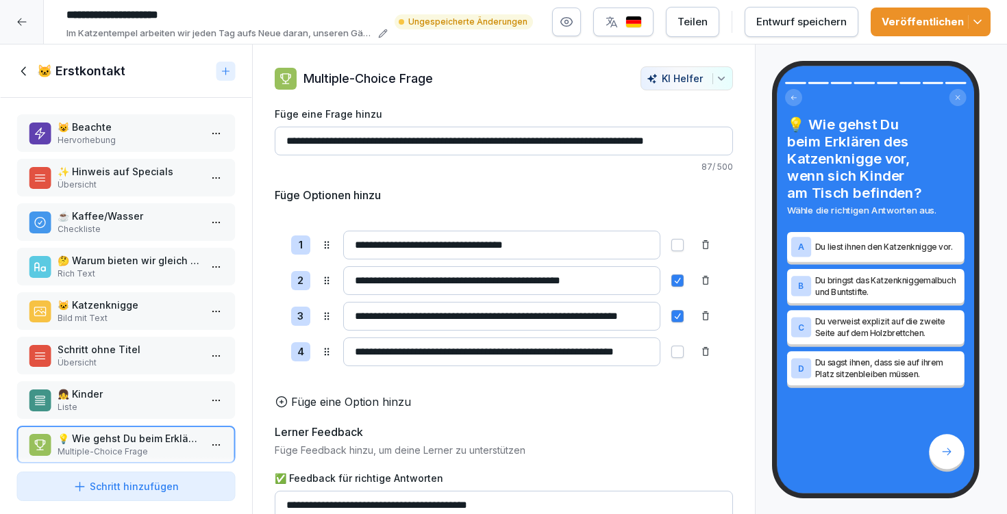
click at [111, 342] on div "Schritt ohne Titel Übersicht" at bounding box center [125, 356] width 219 height 38
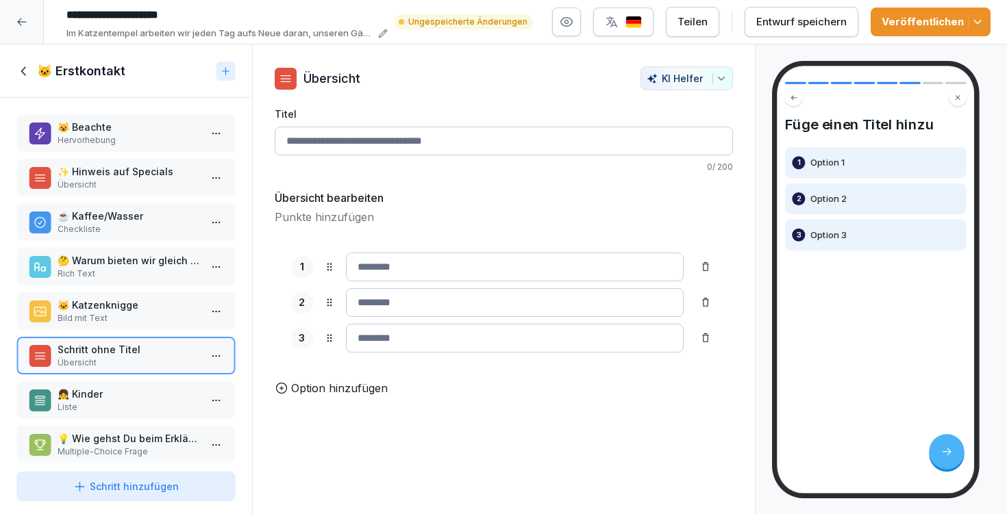
click at [354, 149] on input "Titel" at bounding box center [504, 141] width 458 height 29
click at [282, 136] on input "**********" at bounding box center [504, 141] width 458 height 29
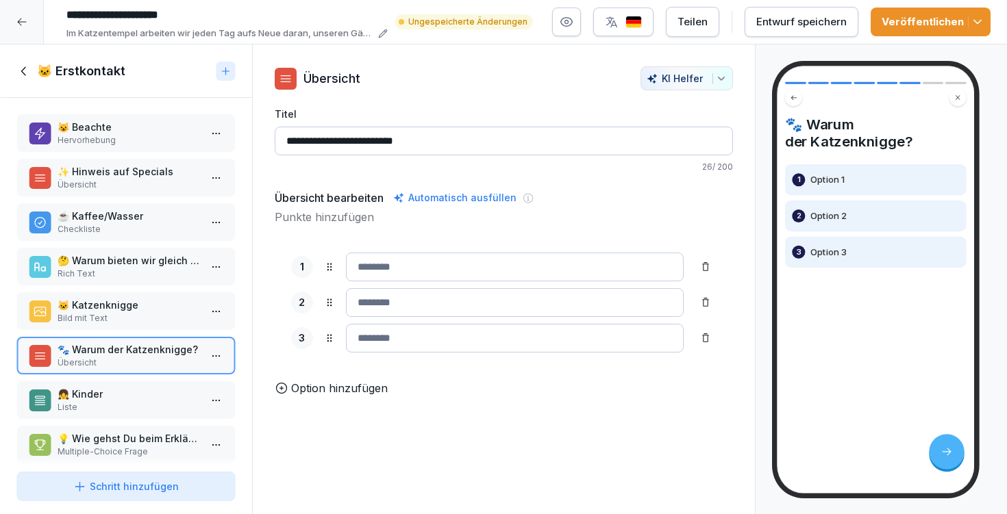
type input "**********"
click at [760, 16] on div "Entwurf speichern" at bounding box center [801, 21] width 90 height 15
click at [372, 279] on input at bounding box center [515, 267] width 338 height 29
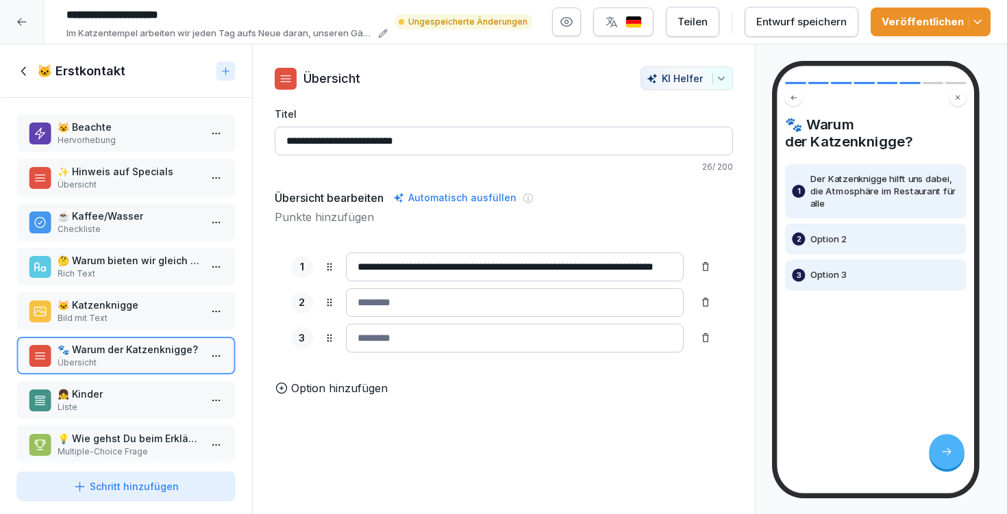
drag, startPoint x: 615, startPoint y: 263, endPoint x: 685, endPoint y: 276, distance: 71.0
click at [685, 276] on div "**********" at bounding box center [503, 267] width 425 height 29
click at [655, 265] on input "**********" at bounding box center [515, 267] width 338 height 29
type input "**********"
click at [403, 298] on input at bounding box center [515, 302] width 338 height 29
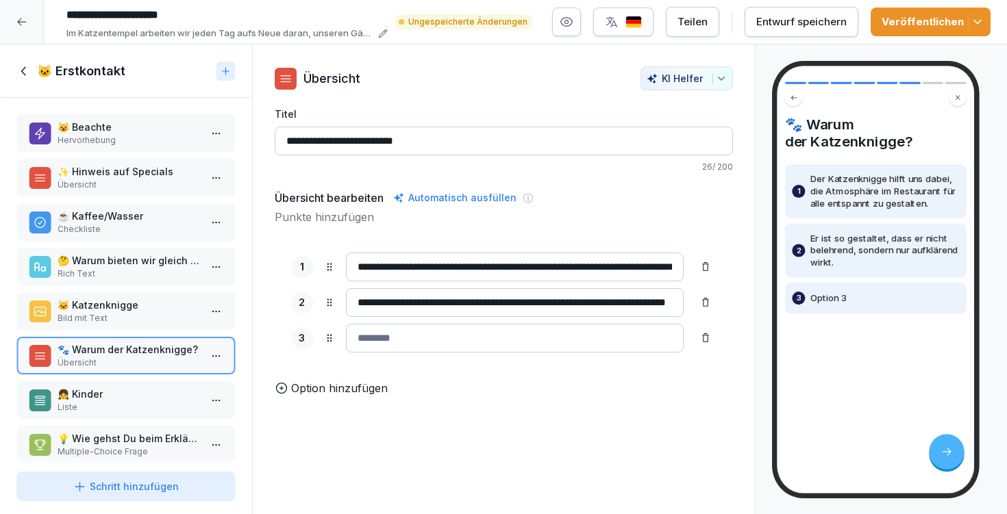
type input "**********"
click at [420, 335] on input at bounding box center [515, 338] width 338 height 29
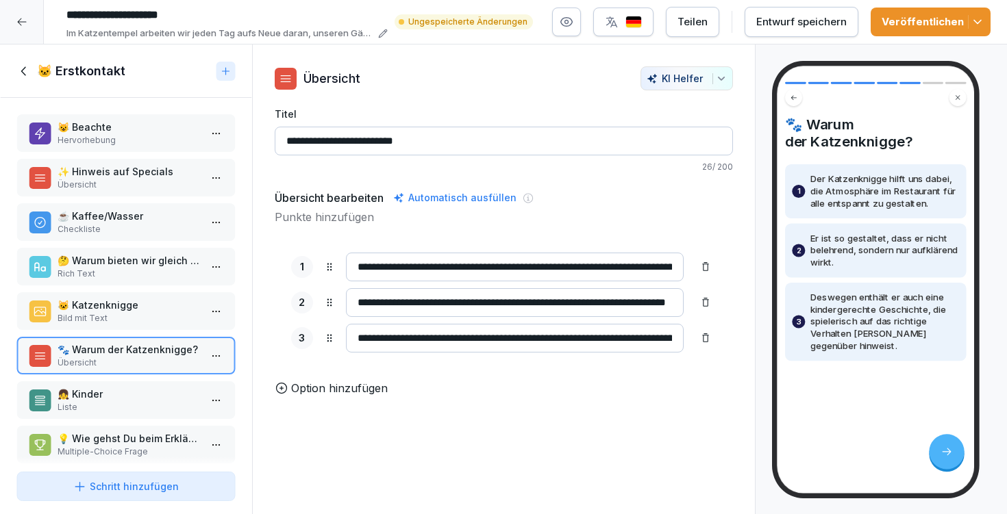
type input "**********"
click at [352, 396] on p "Option hinzufügen" at bounding box center [339, 388] width 97 height 16
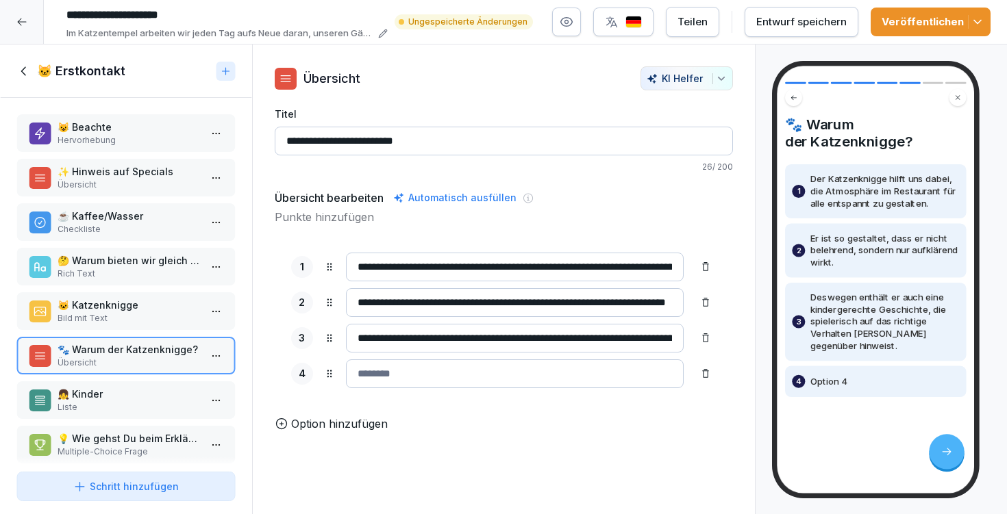
click at [797, 31] on button "Entwurf speichern" at bounding box center [801, 22] width 114 height 30
click at [539, 377] on input at bounding box center [515, 373] width 338 height 29
type input "*"
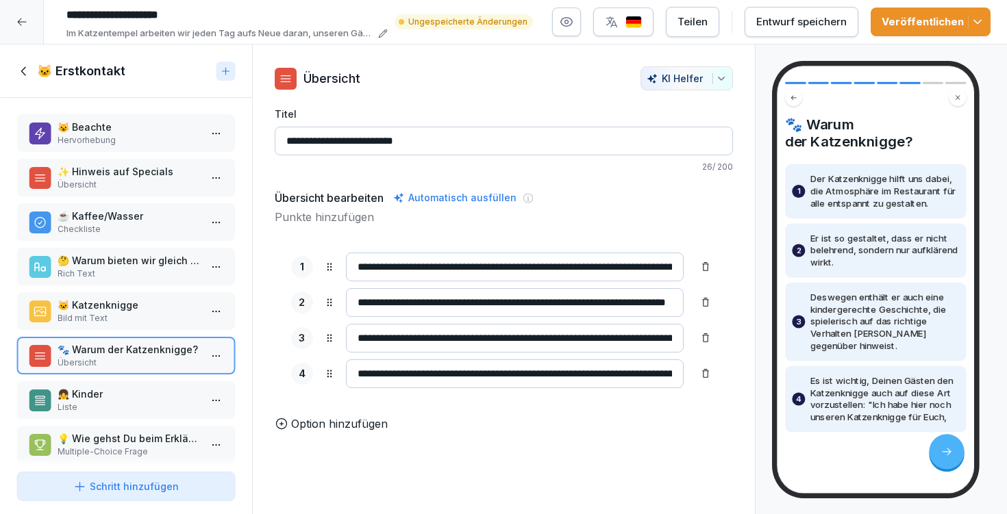
type input "**********"
click at [787, 34] on button "Entwurf speichern" at bounding box center [801, 22] width 114 height 30
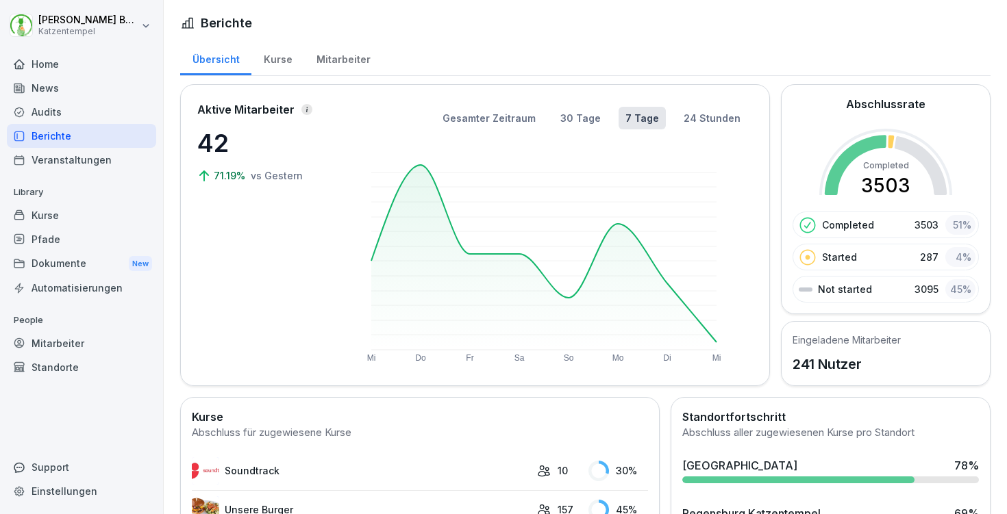
scroll to position [376, 0]
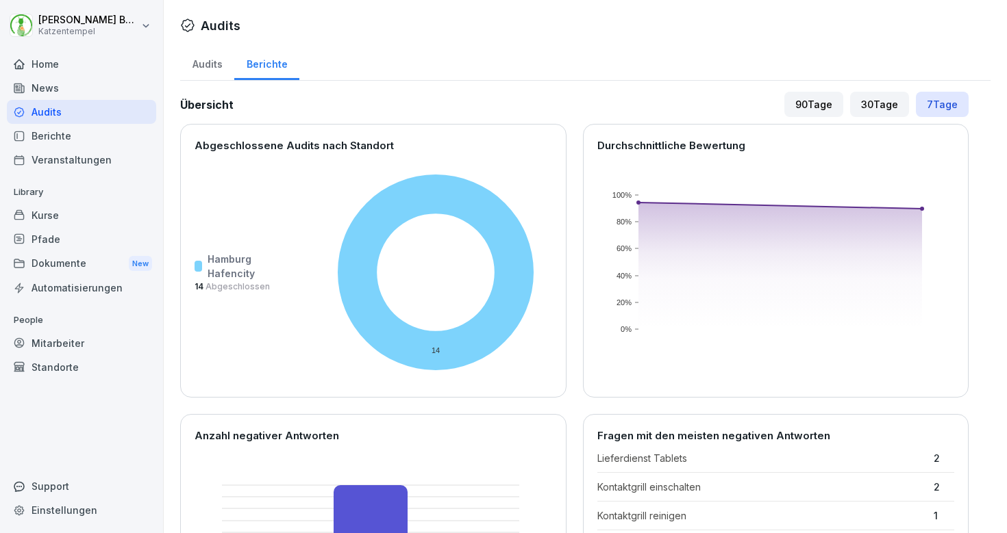
click at [96, 76] on div "News" at bounding box center [81, 88] width 149 height 24
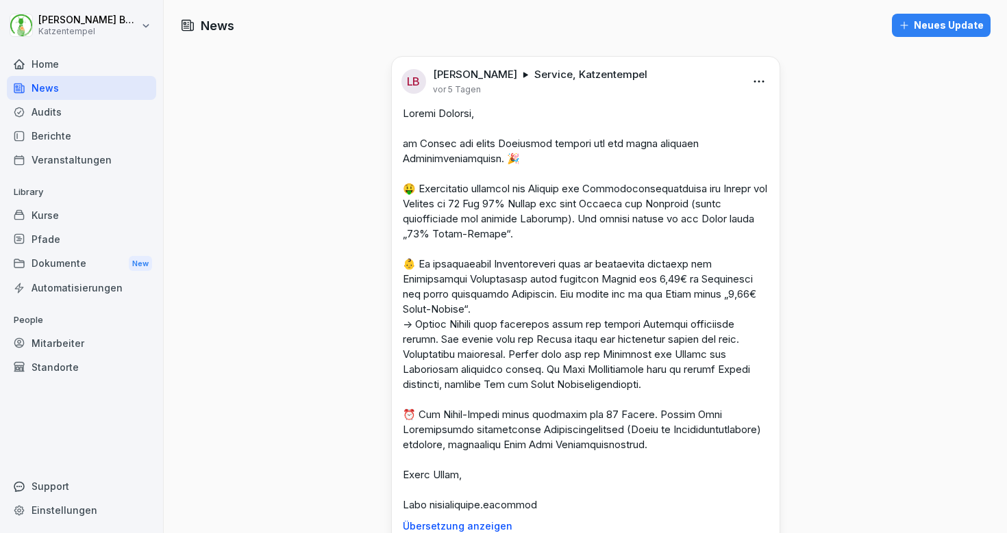
click at [87, 55] on div "Home" at bounding box center [81, 64] width 149 height 24
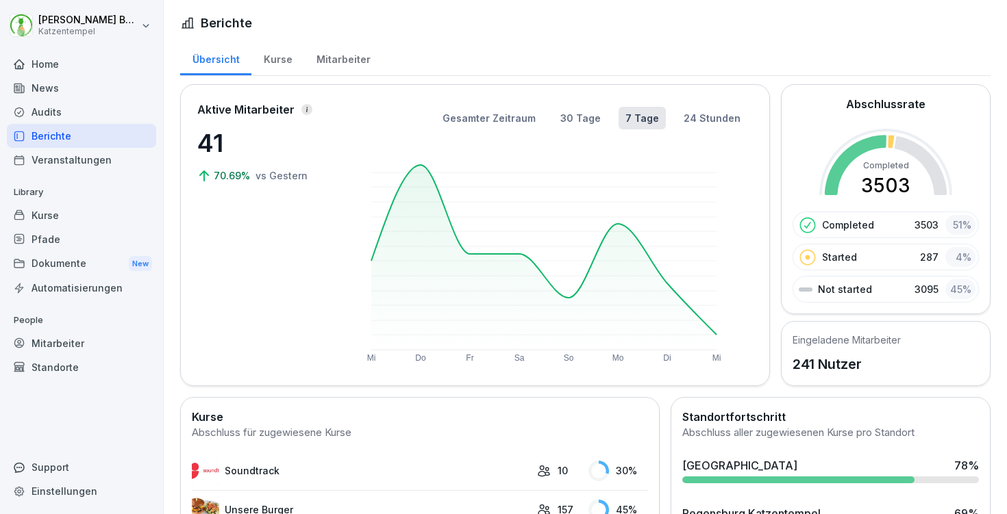
scroll to position [376, 0]
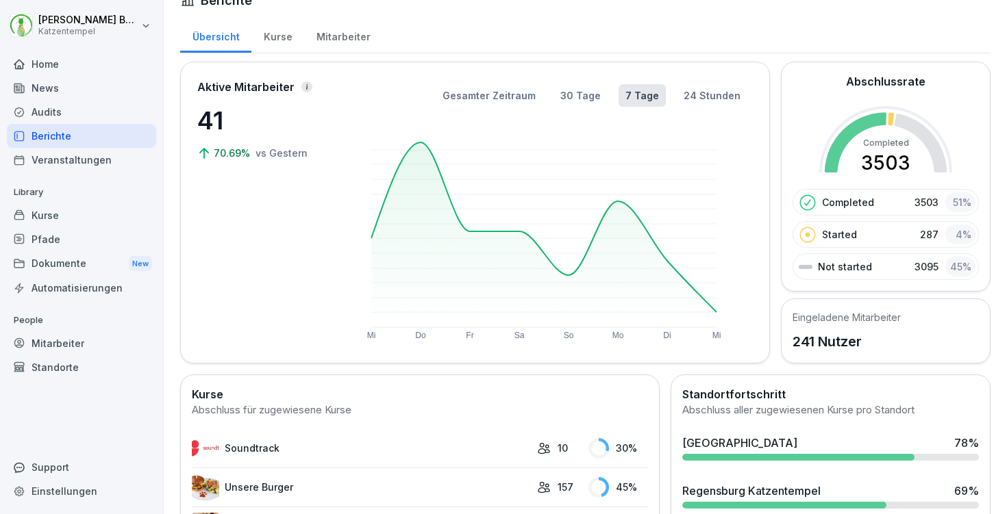
click at [86, 118] on div "Audits" at bounding box center [81, 112] width 149 height 24
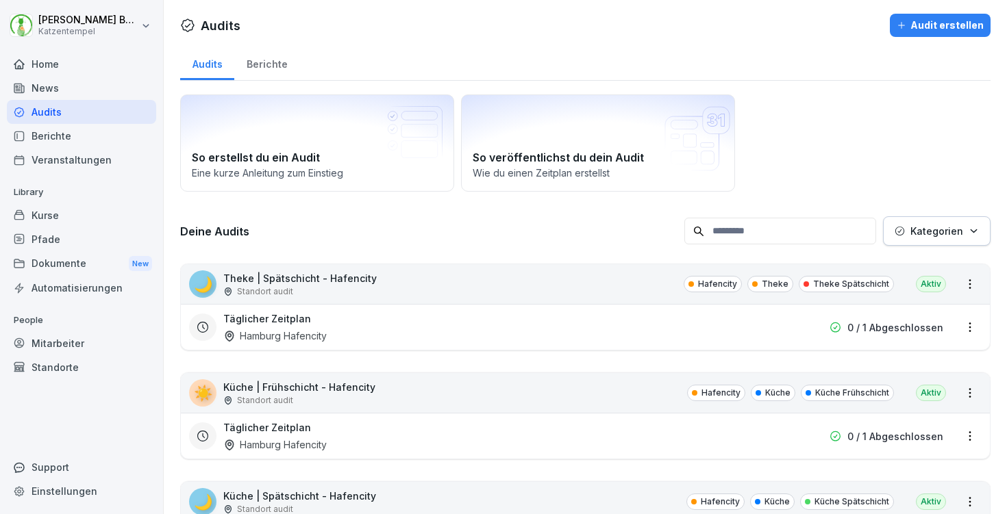
click at [397, 340] on div "Täglicher Zeitplan Hamburg Hafencity" at bounding box center [497, 327] width 548 height 31
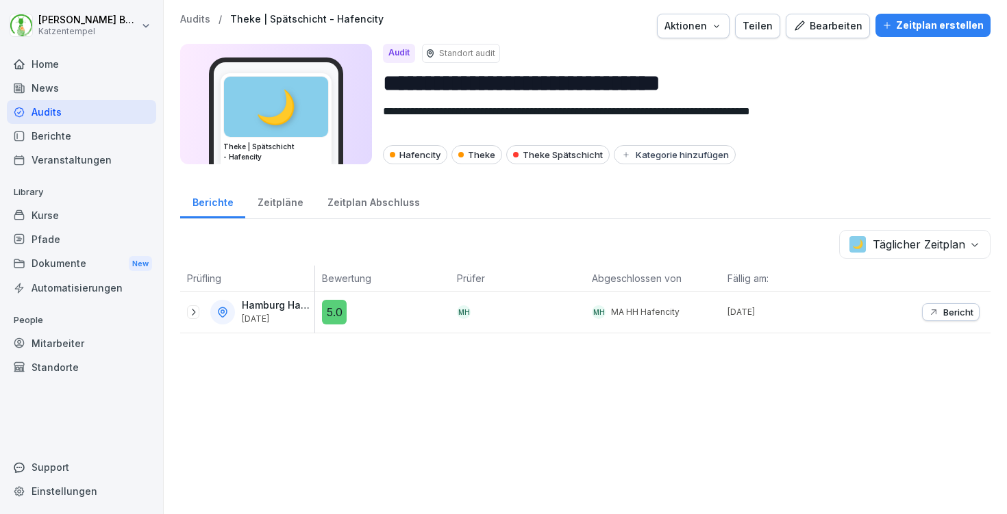
scroll to position [439, 0]
click at [106, 132] on div "Berichte" at bounding box center [81, 136] width 149 height 24
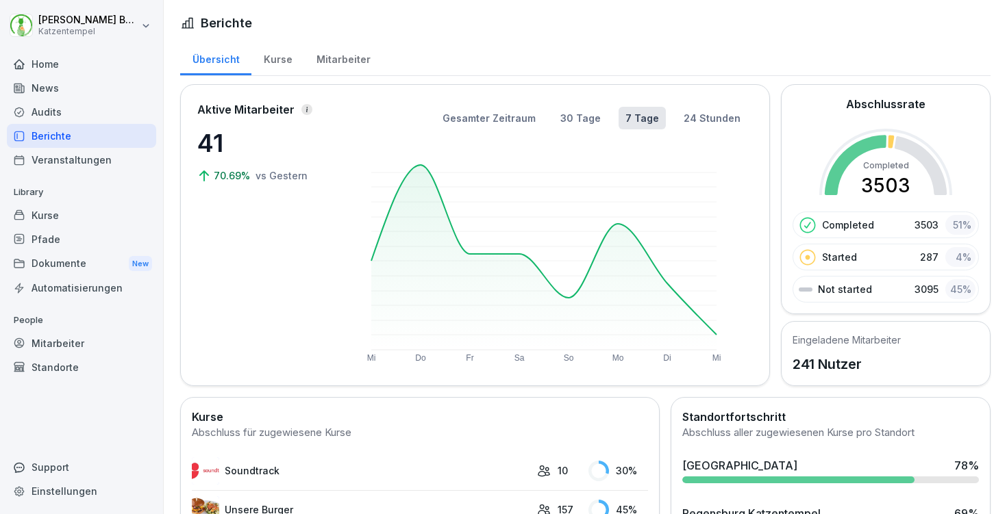
click at [47, 114] on div "Audits" at bounding box center [81, 112] width 149 height 24
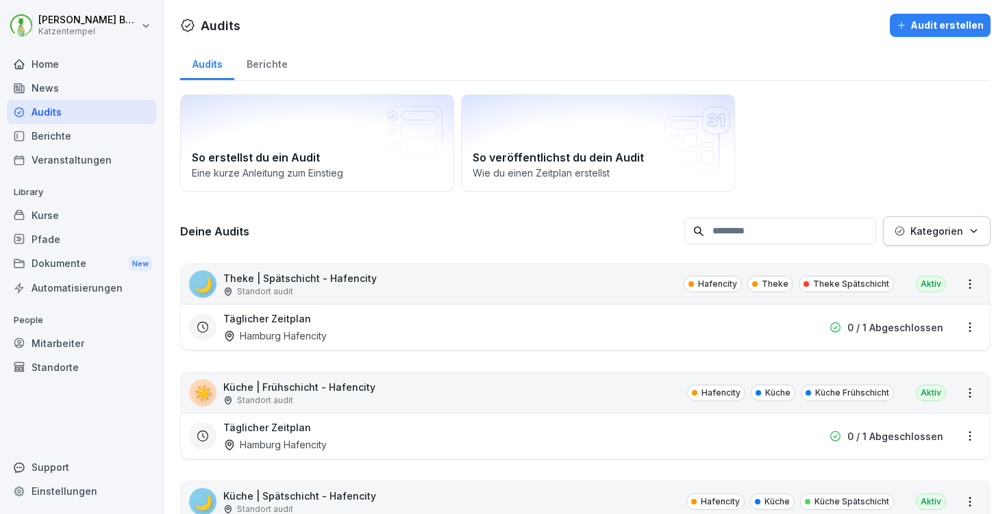
click at [249, 58] on div "Berichte" at bounding box center [266, 62] width 65 height 35
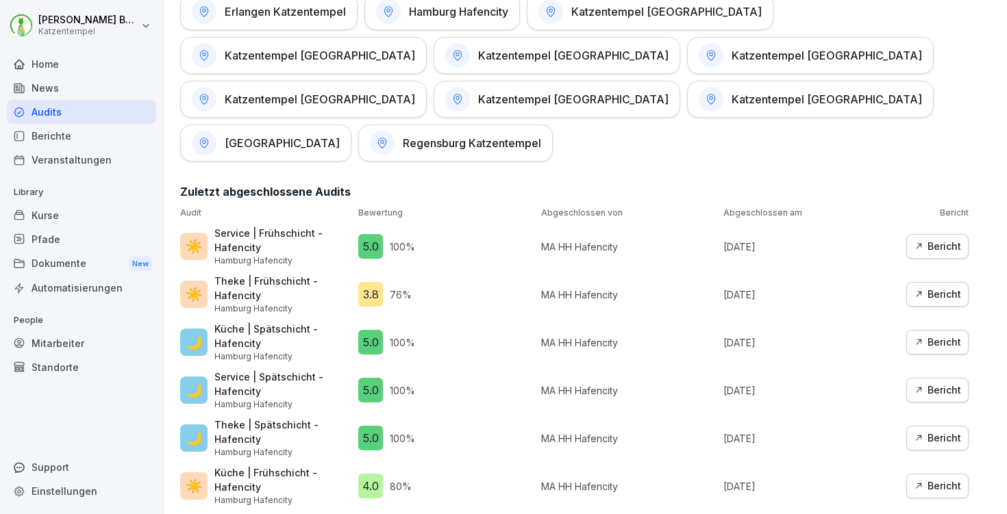
scroll to position [737, 0]
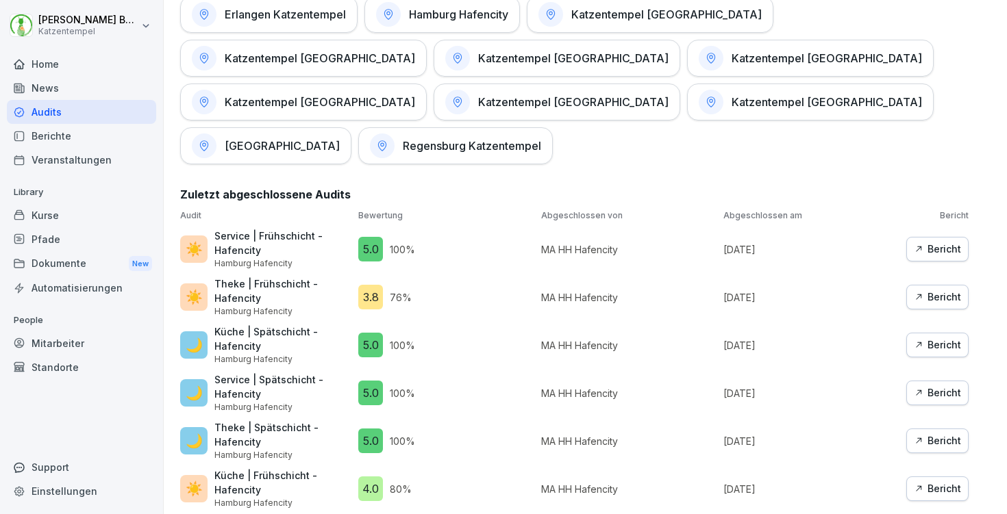
click at [923, 242] on div "Bericht" at bounding box center [936, 249] width 47 height 15
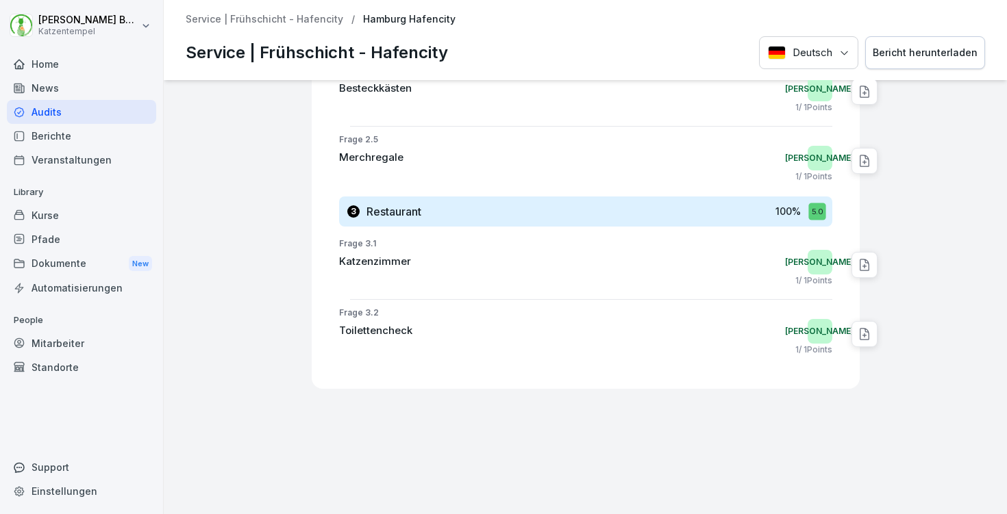
scroll to position [813, 0]
click at [857, 327] on icon at bounding box center [864, 334] width 14 height 14
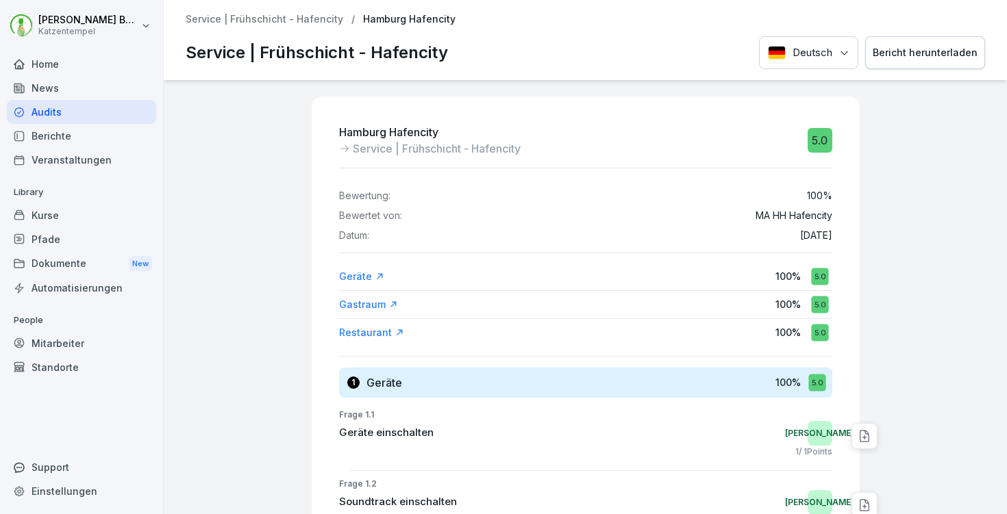
scroll to position [0, 0]
click at [303, 27] on div "Service | Frühschicht - Hafencity / Hamburg Hafencity Service | Frühschicht - H…" at bounding box center [585, 40] width 843 height 80
click at [303, 16] on p "Service | Frühschicht - Hafencity" at bounding box center [264, 20] width 157 height 12
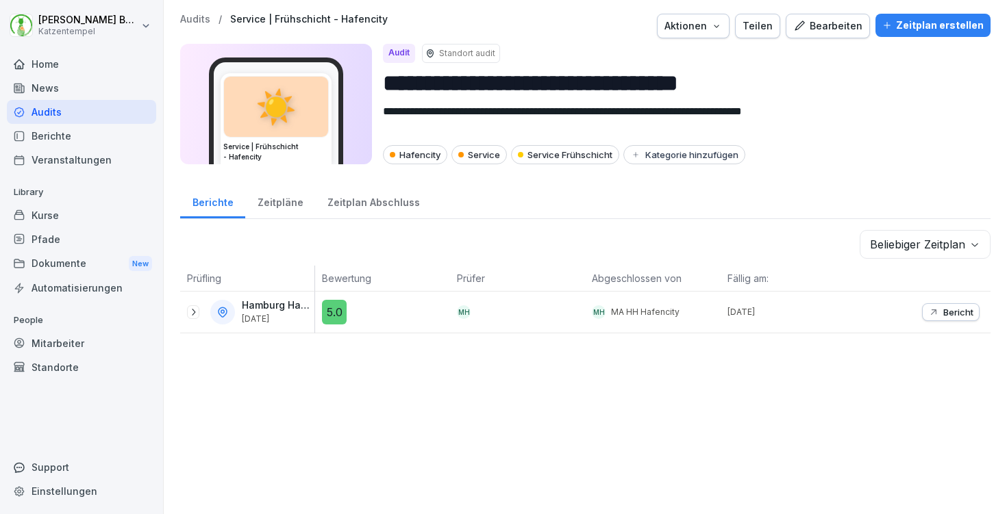
click at [194, 310] on icon at bounding box center [193, 312] width 11 height 11
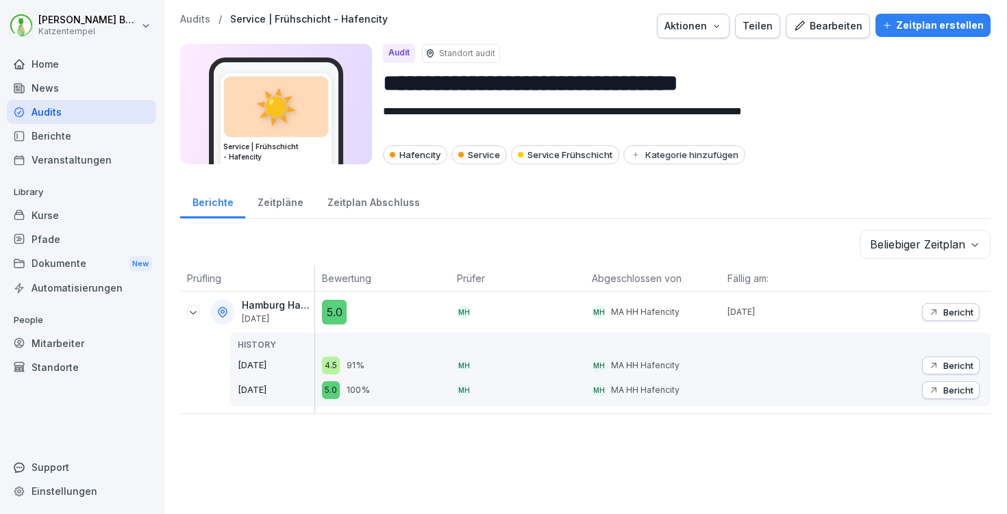
click at [192, 23] on p "Audits" at bounding box center [195, 20] width 30 height 12
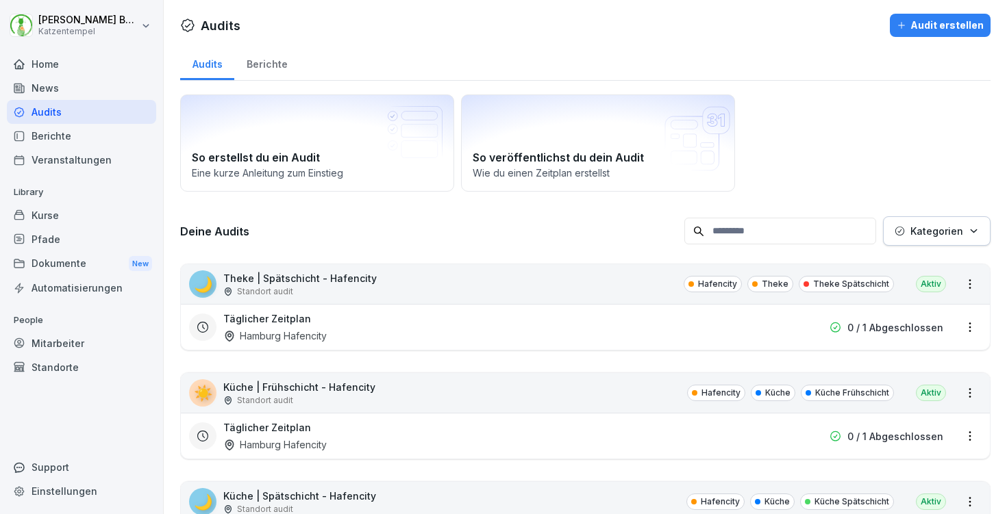
click at [258, 67] on div "Berichte" at bounding box center [266, 62] width 65 height 35
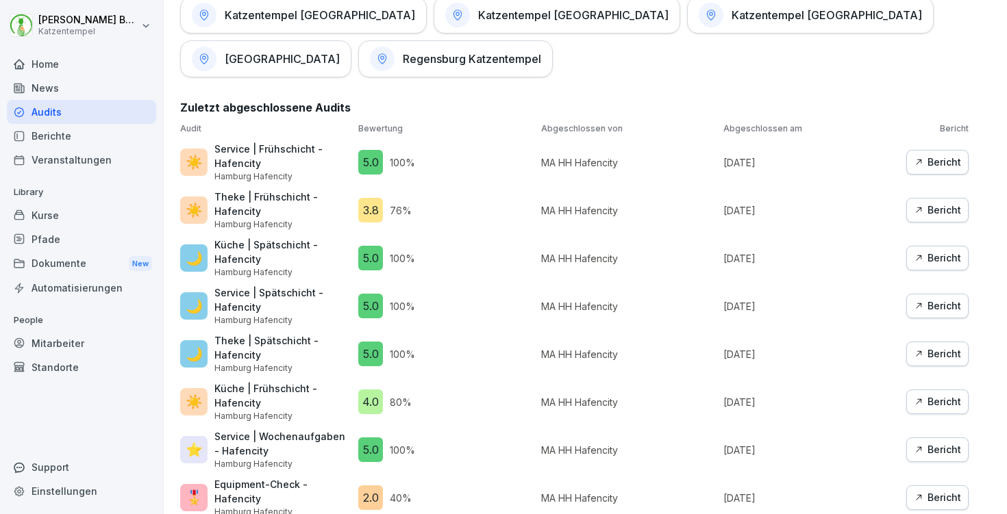
scroll to position [823, 0]
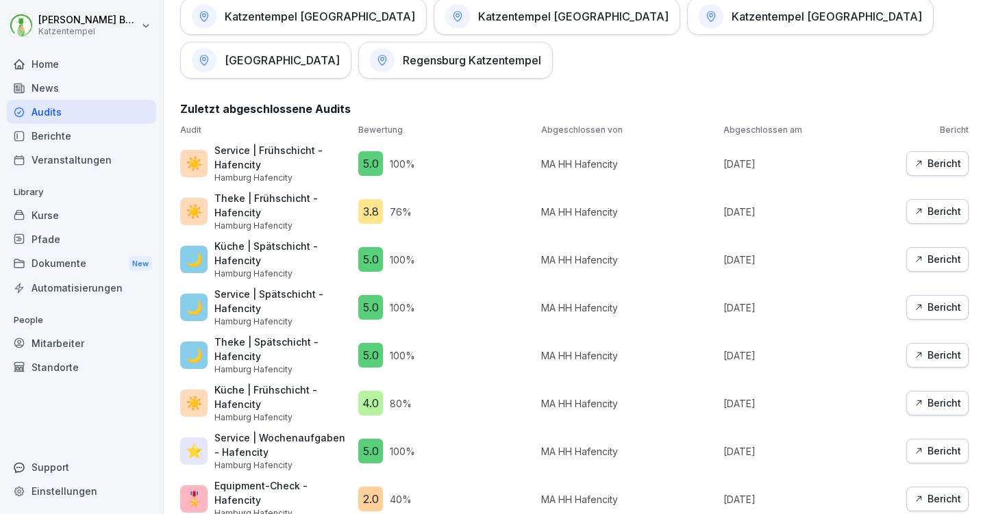
click at [935, 204] on div "Bericht" at bounding box center [936, 211] width 47 height 15
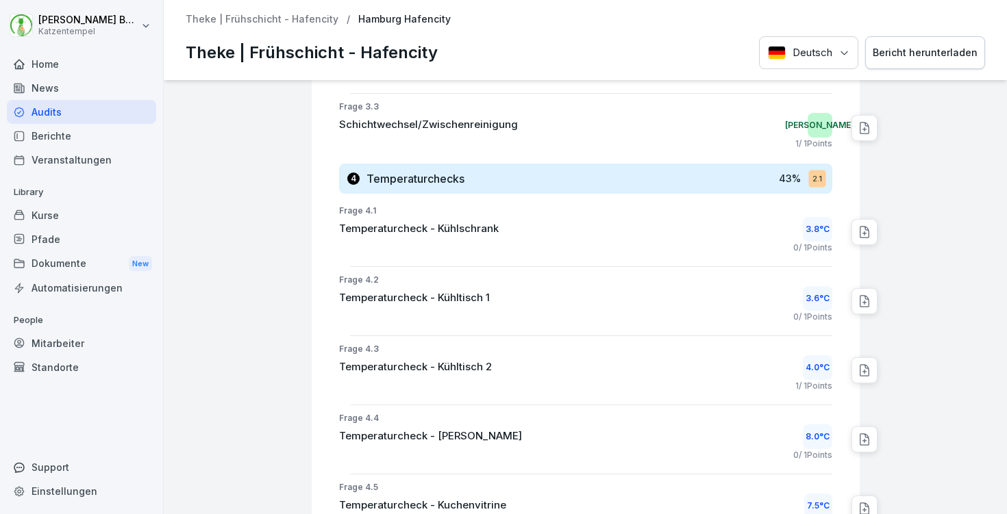
scroll to position [1023, 0]
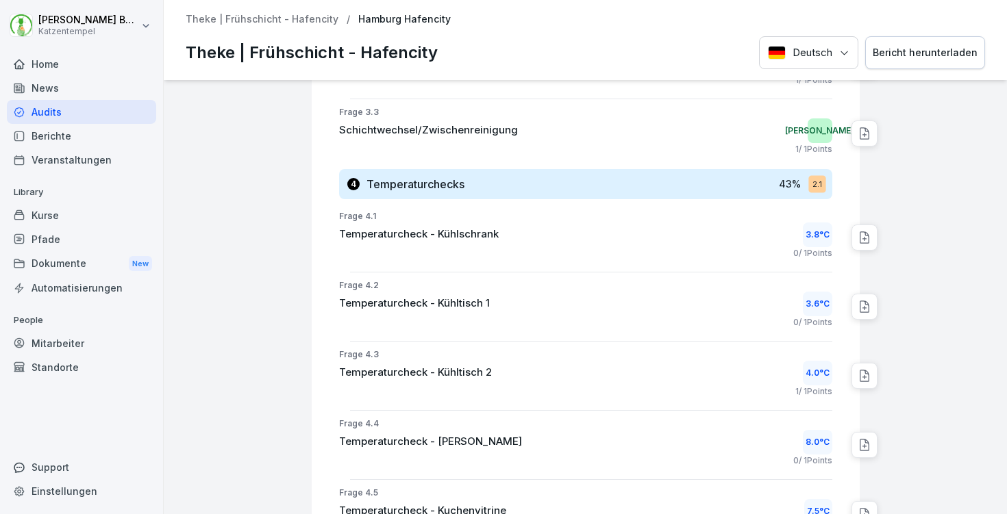
drag, startPoint x: 796, startPoint y: 439, endPoint x: 813, endPoint y: 439, distance: 17.8
click at [813, 439] on div "8.0 °C" at bounding box center [816, 442] width 29 height 25
click at [811, 439] on div "8.0 °C" at bounding box center [816, 442] width 29 height 25
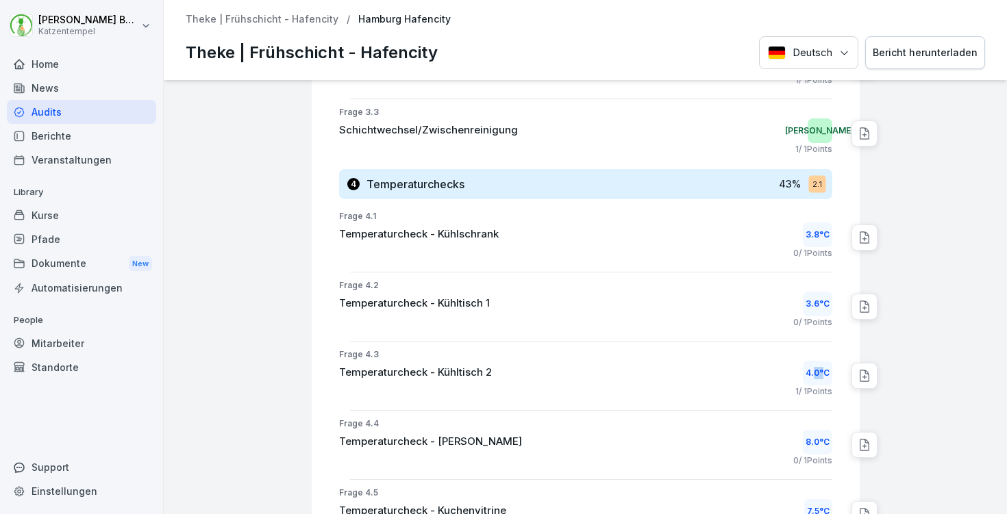
drag, startPoint x: 805, startPoint y: 369, endPoint x: 815, endPoint y: 369, distance: 10.3
click at [815, 369] on div "4.0 °C" at bounding box center [816, 373] width 29 height 25
click at [804, 369] on div "4.0 °C" at bounding box center [816, 373] width 29 height 25
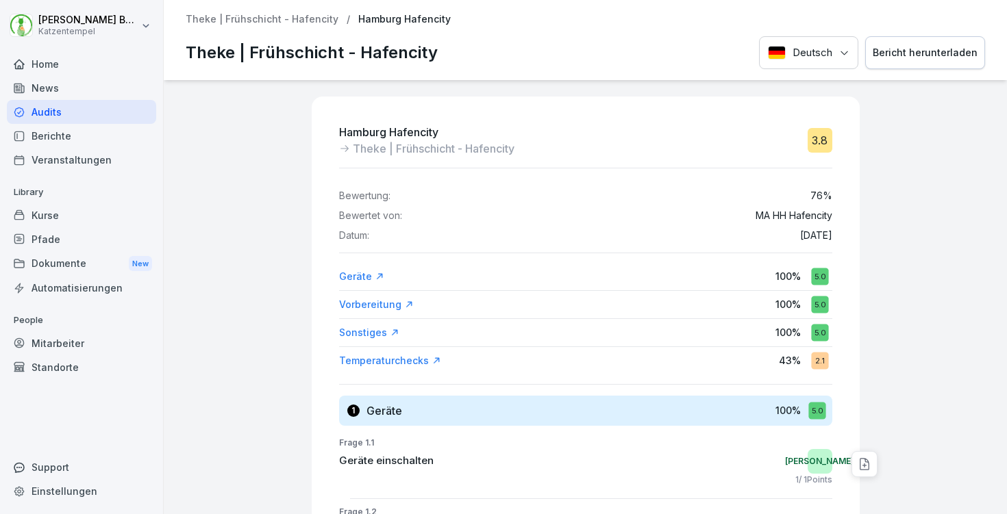
scroll to position [0, 0]
click at [297, 22] on p "Theke | Frühschicht - Hafencity" at bounding box center [262, 20] width 153 height 12
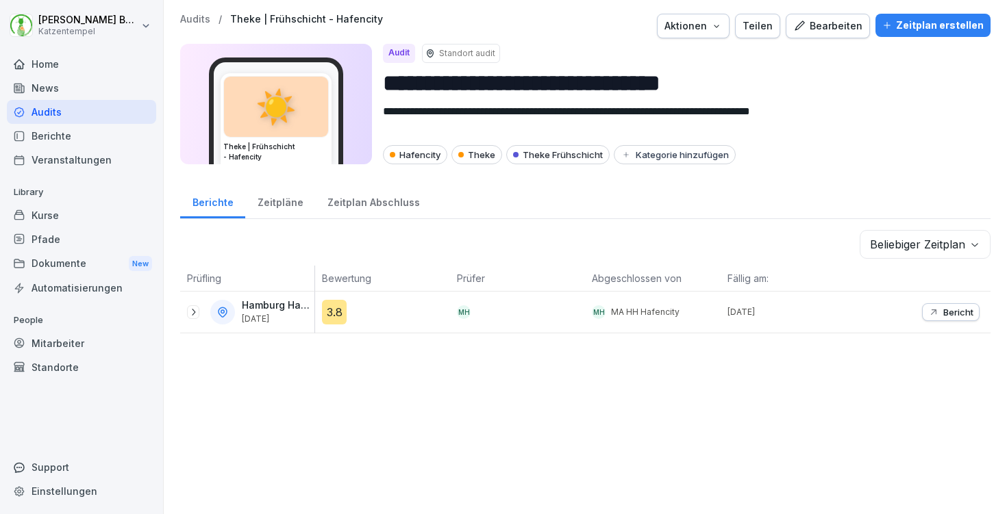
click at [197, 18] on p "Audits" at bounding box center [195, 20] width 30 height 12
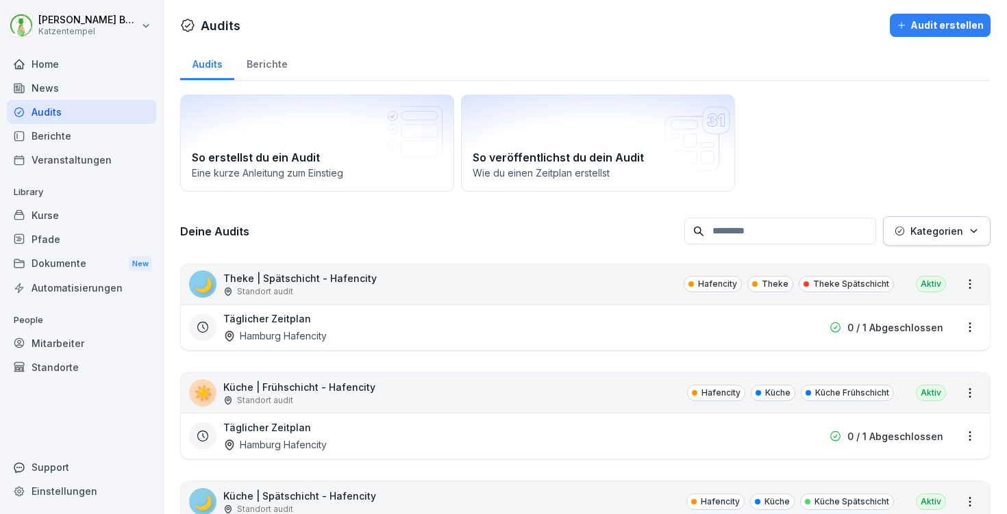
click at [399, 286] on div "🌙 Theke | Spätschicht - Hafencity Standort audit Hafencity Theke Theke Spätschi…" at bounding box center [585, 284] width 809 height 40
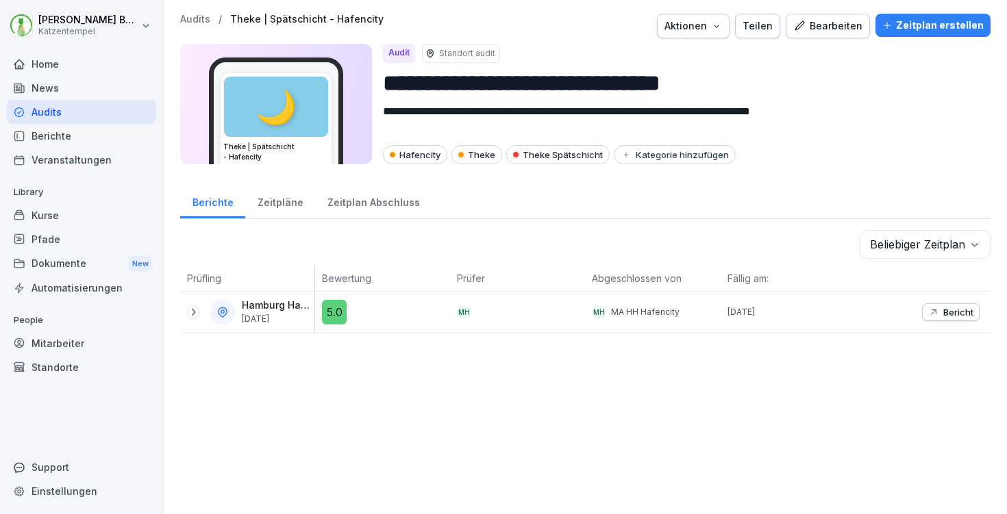
click at [828, 22] on div "Bearbeiten" at bounding box center [827, 25] width 69 height 15
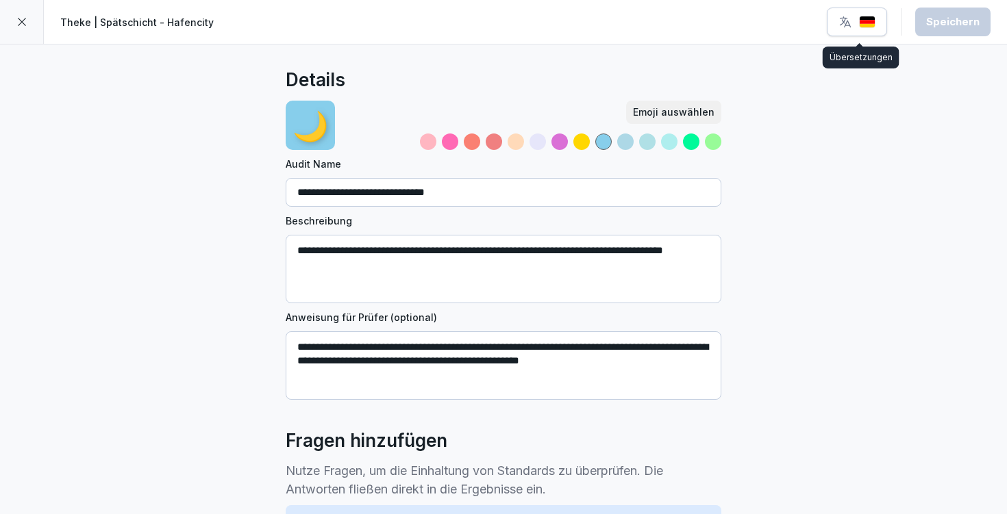
click at [857, 23] on div "button" at bounding box center [856, 22] width 37 height 14
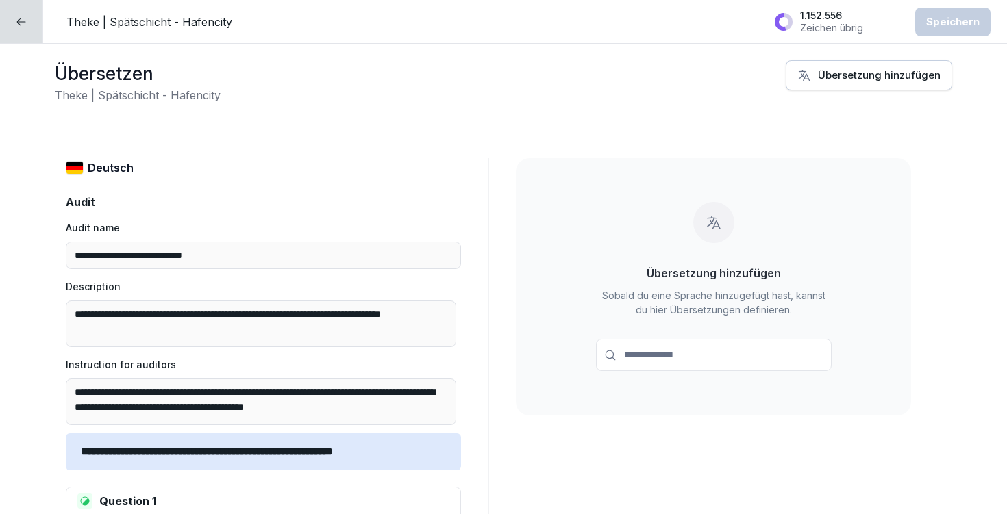
click at [14, 23] on div at bounding box center [21, 21] width 43 height 43
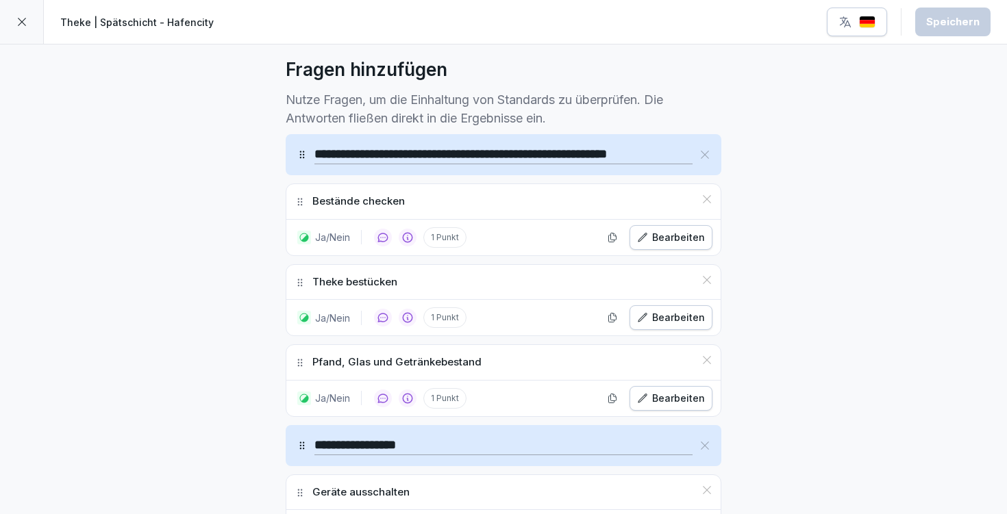
scroll to position [372, 0]
click at [30, 32] on div at bounding box center [22, 22] width 44 height 44
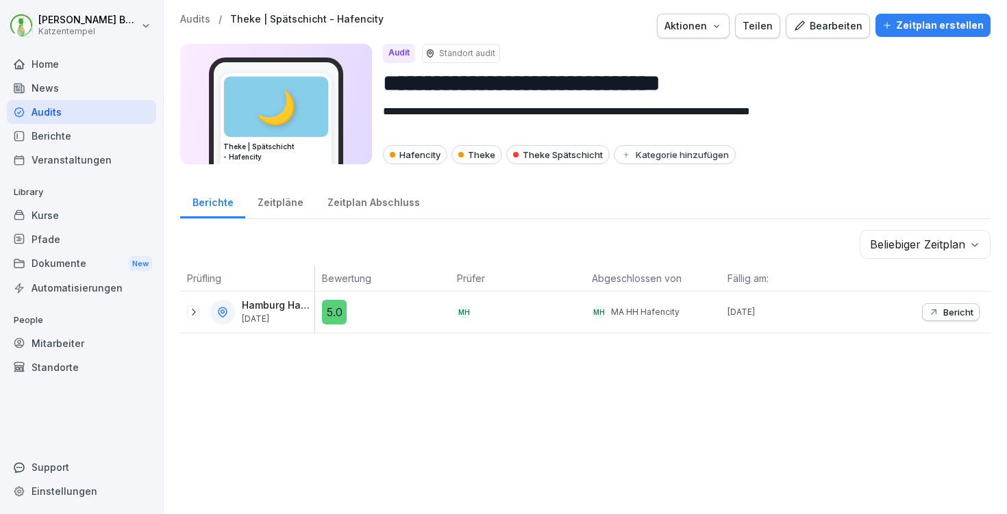
click at [196, 19] on p "Audits" at bounding box center [195, 20] width 30 height 12
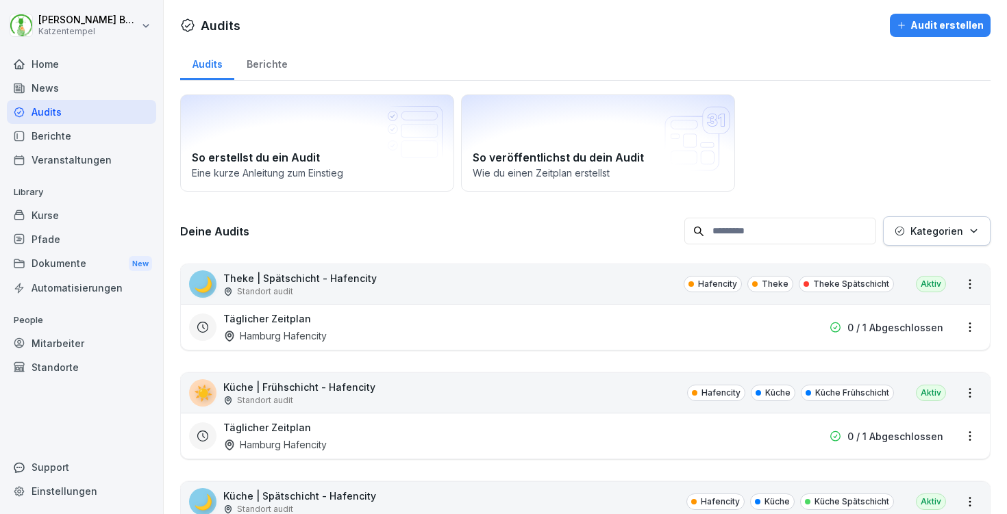
click at [82, 63] on div "Home" at bounding box center [81, 64] width 149 height 24
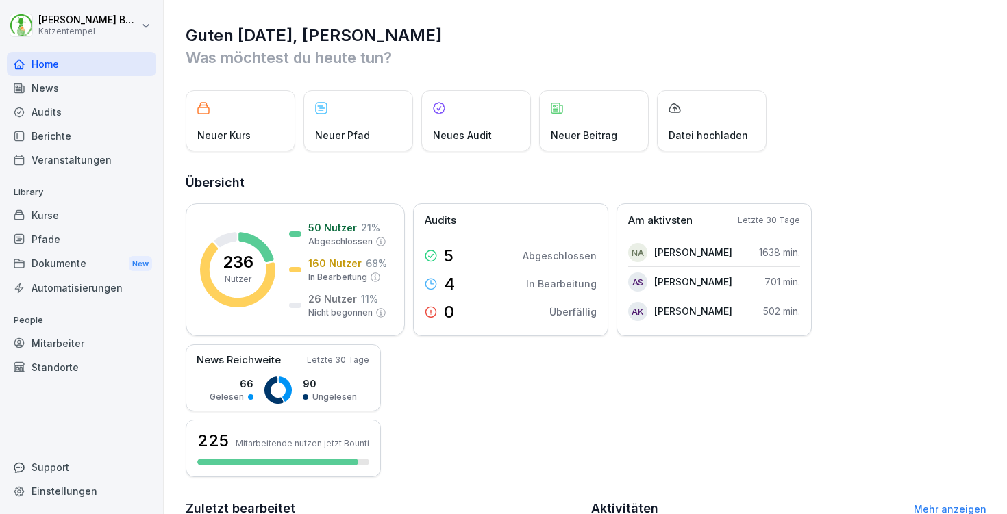
click at [555, 414] on div "236 Nutzer 50 Nutzer 21 % Abgeschlossen 160 Nutzer 68 % In Bearbeitung 26 Nutze…" at bounding box center [586, 340] width 800 height 274
click at [69, 203] on div "Kurse" at bounding box center [81, 215] width 149 height 24
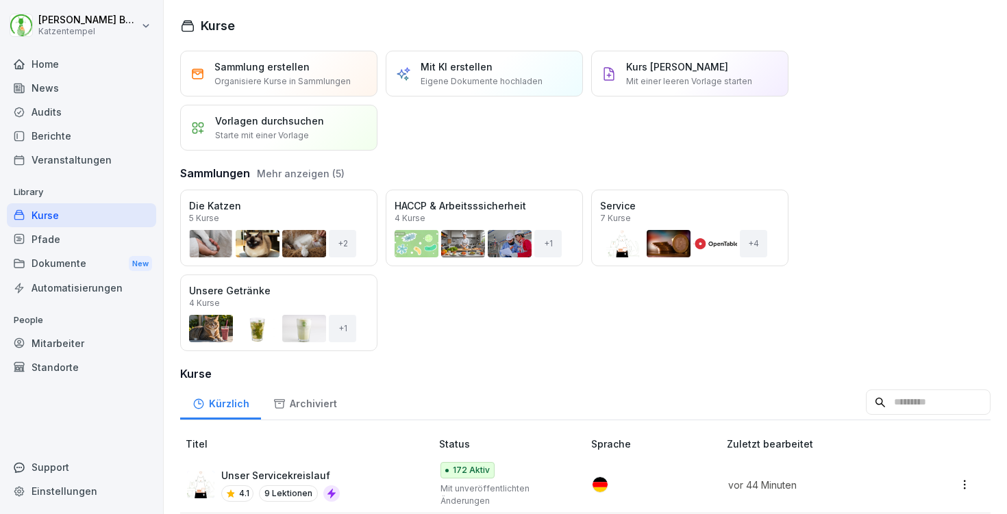
click at [81, 360] on div "Standorte" at bounding box center [81, 367] width 149 height 24
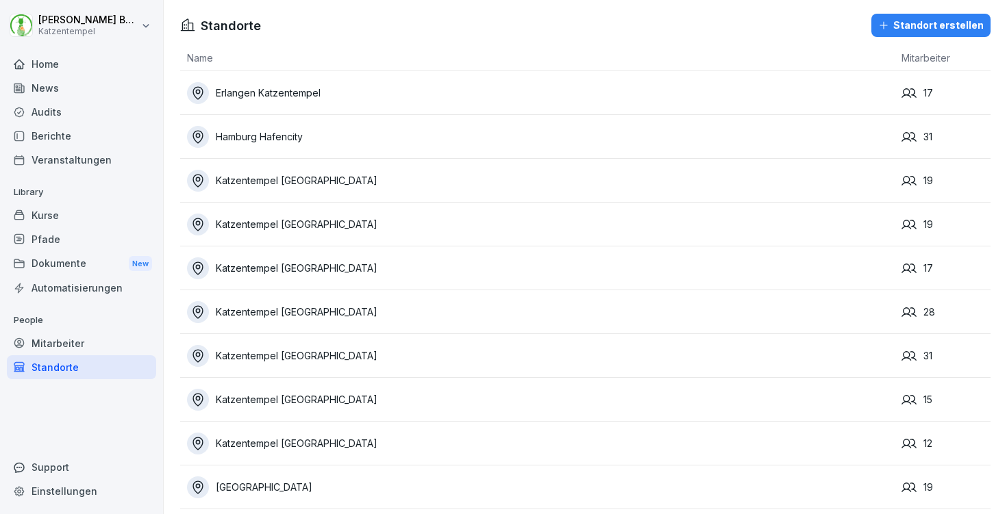
click at [85, 338] on div "Mitarbeiter" at bounding box center [81, 343] width 149 height 24
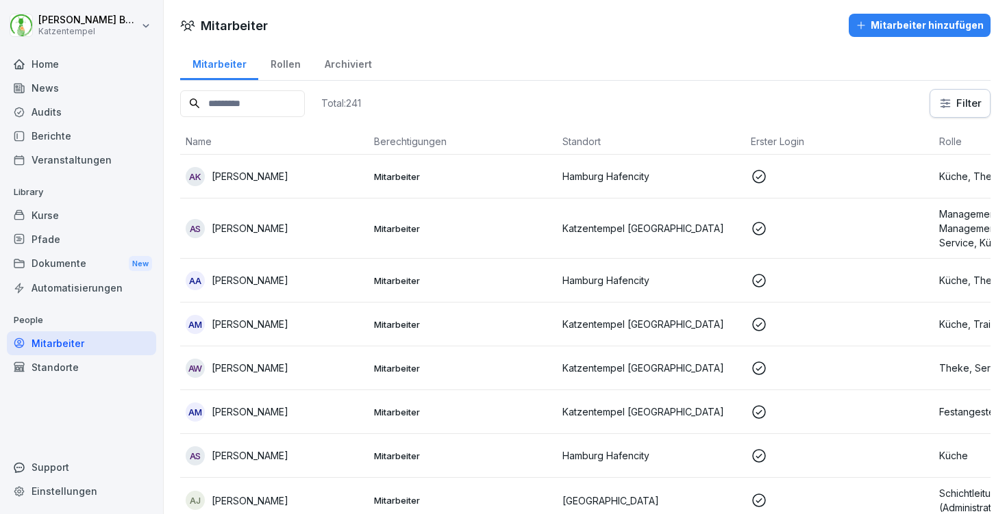
click at [47, 72] on div "Home" at bounding box center [81, 64] width 149 height 24
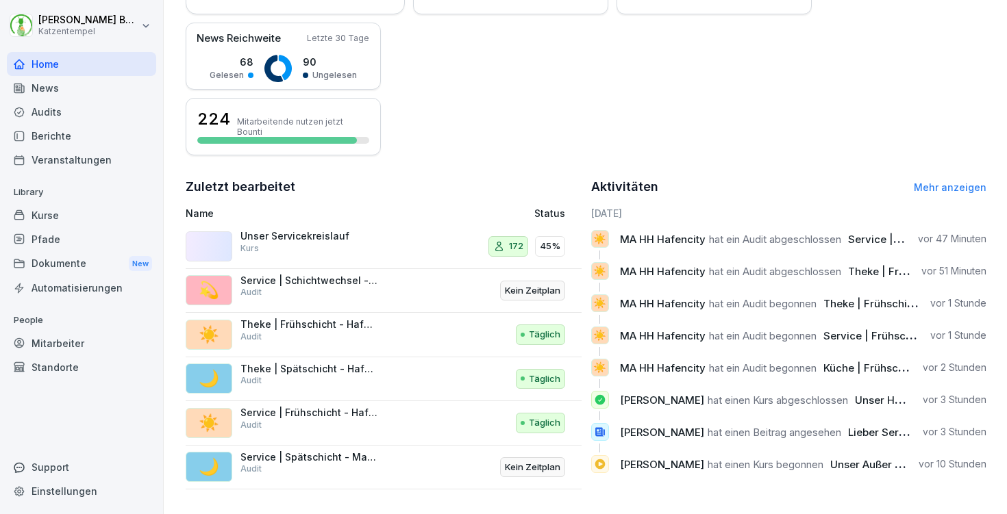
scroll to position [330, 0]
click at [44, 212] on div "Kurse" at bounding box center [81, 215] width 149 height 24
